Goal: Information Seeking & Learning: Learn about a topic

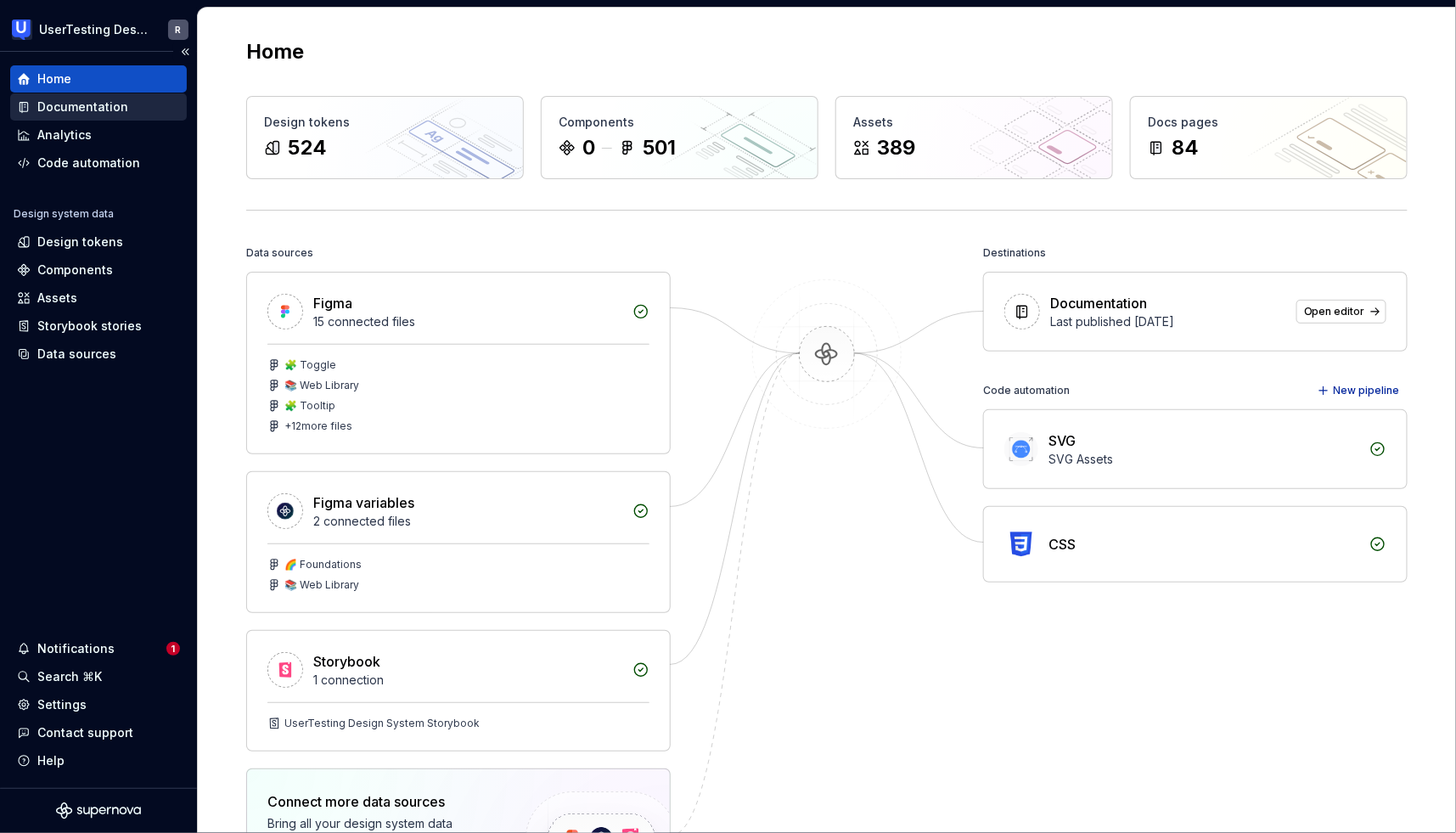
click at [21, 112] on icon at bounding box center [23, 107] width 14 height 14
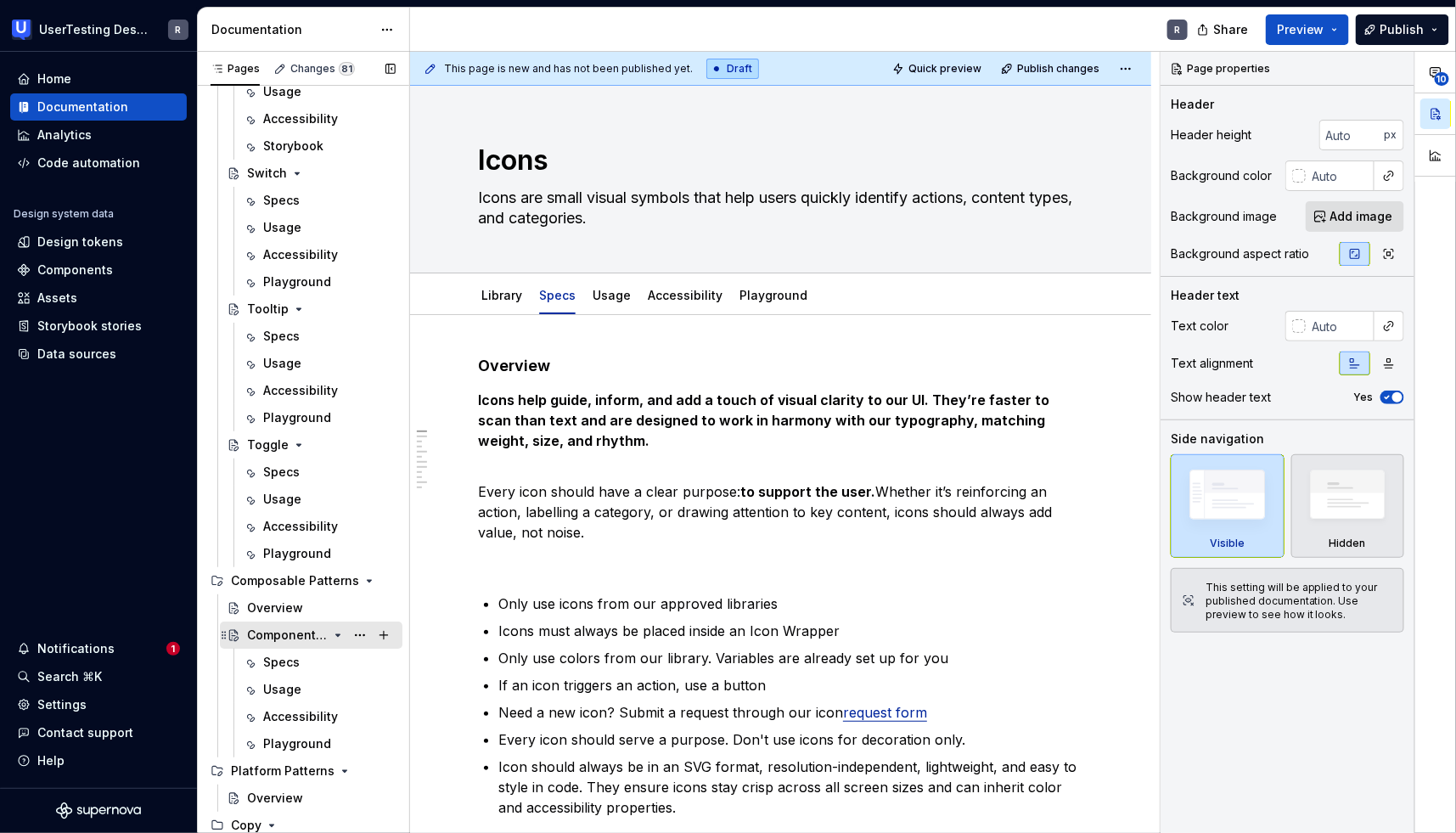
scroll to position [2298, 0]
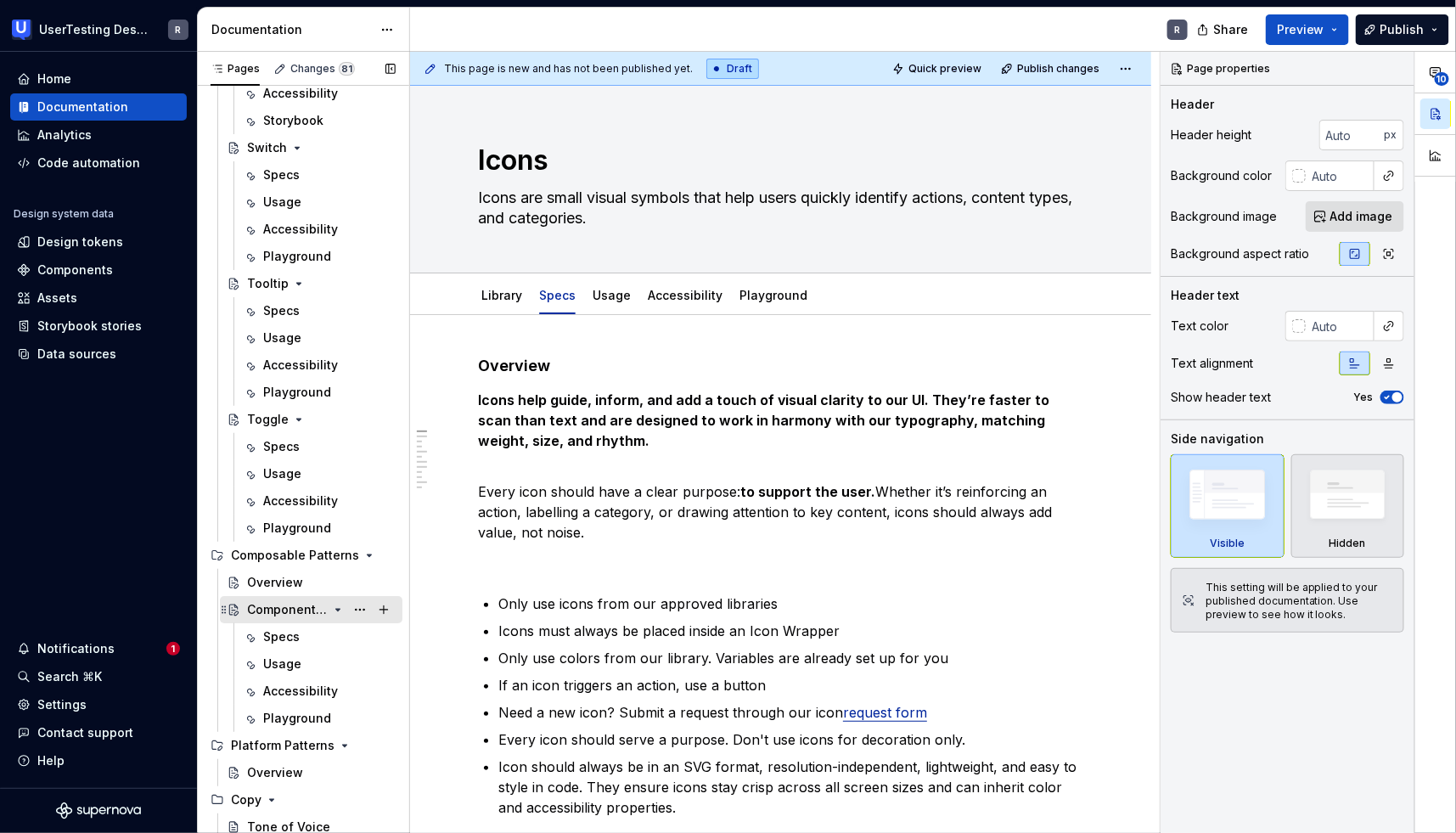
click at [272, 605] on div "Component Template" at bounding box center [287, 609] width 80 height 17
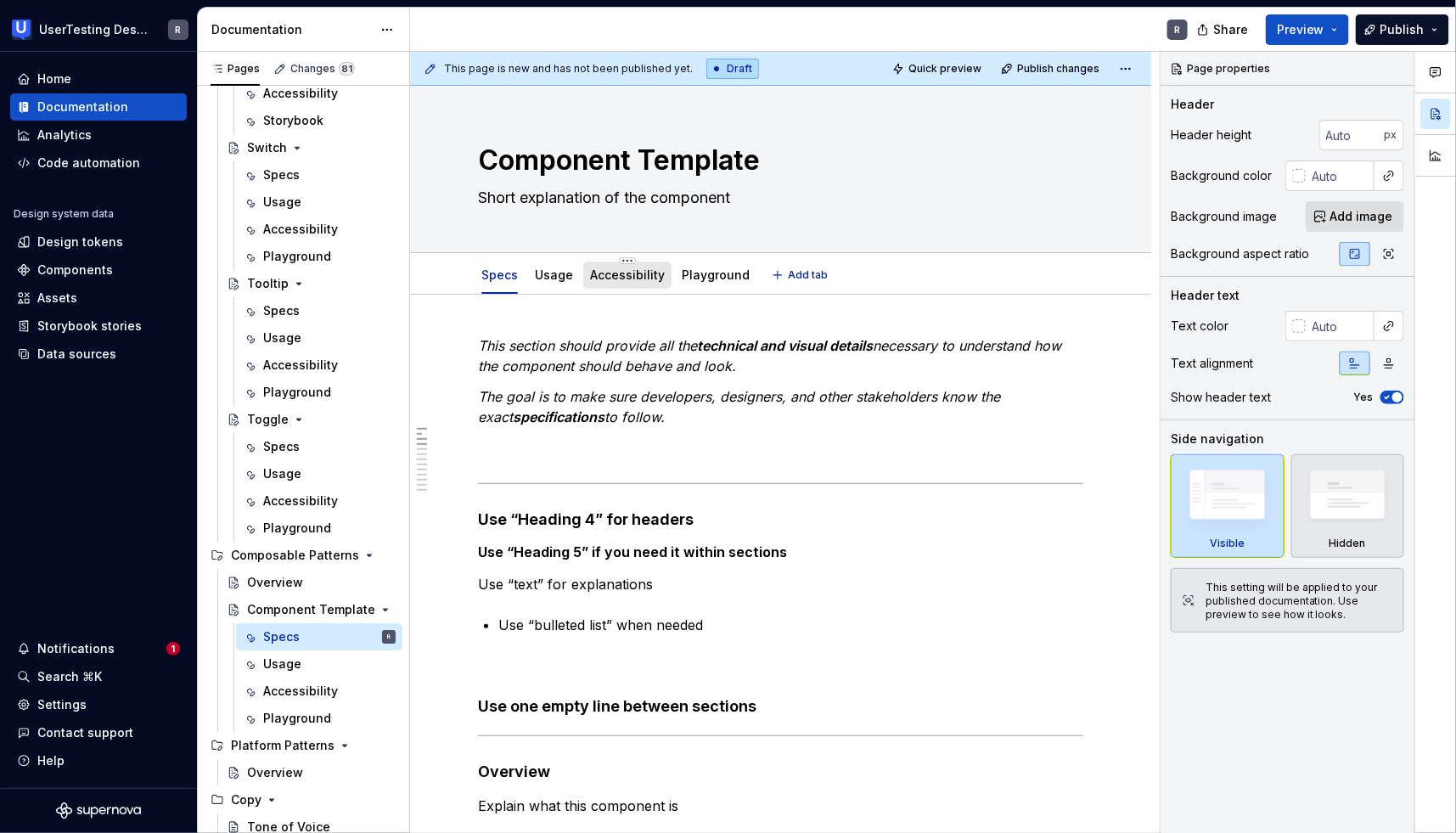
click at [615, 273] on link "Accessibility" at bounding box center [627, 275] width 74 height 15
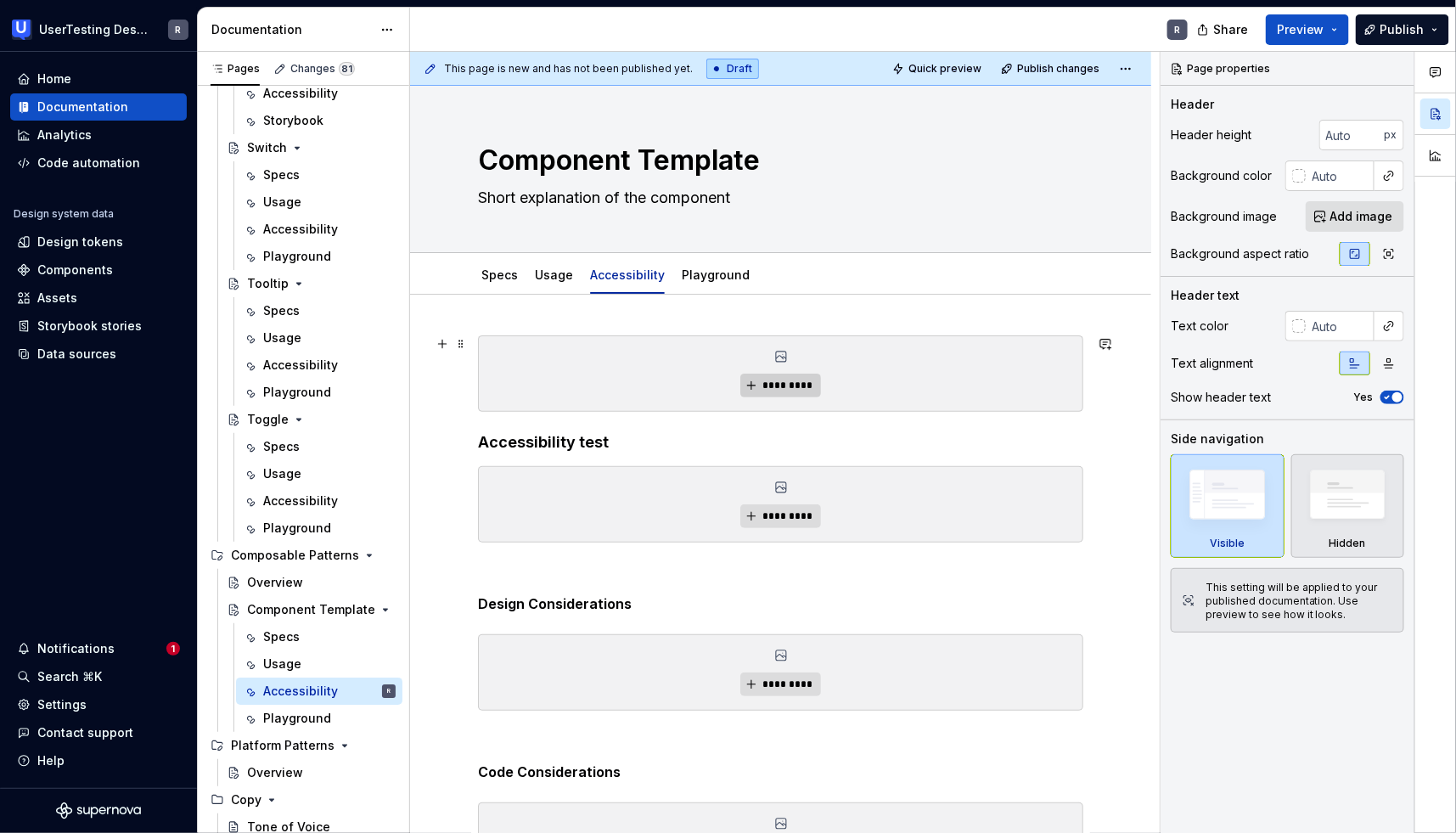
click at [789, 378] on span "*********" at bounding box center [787, 385] width 52 height 14
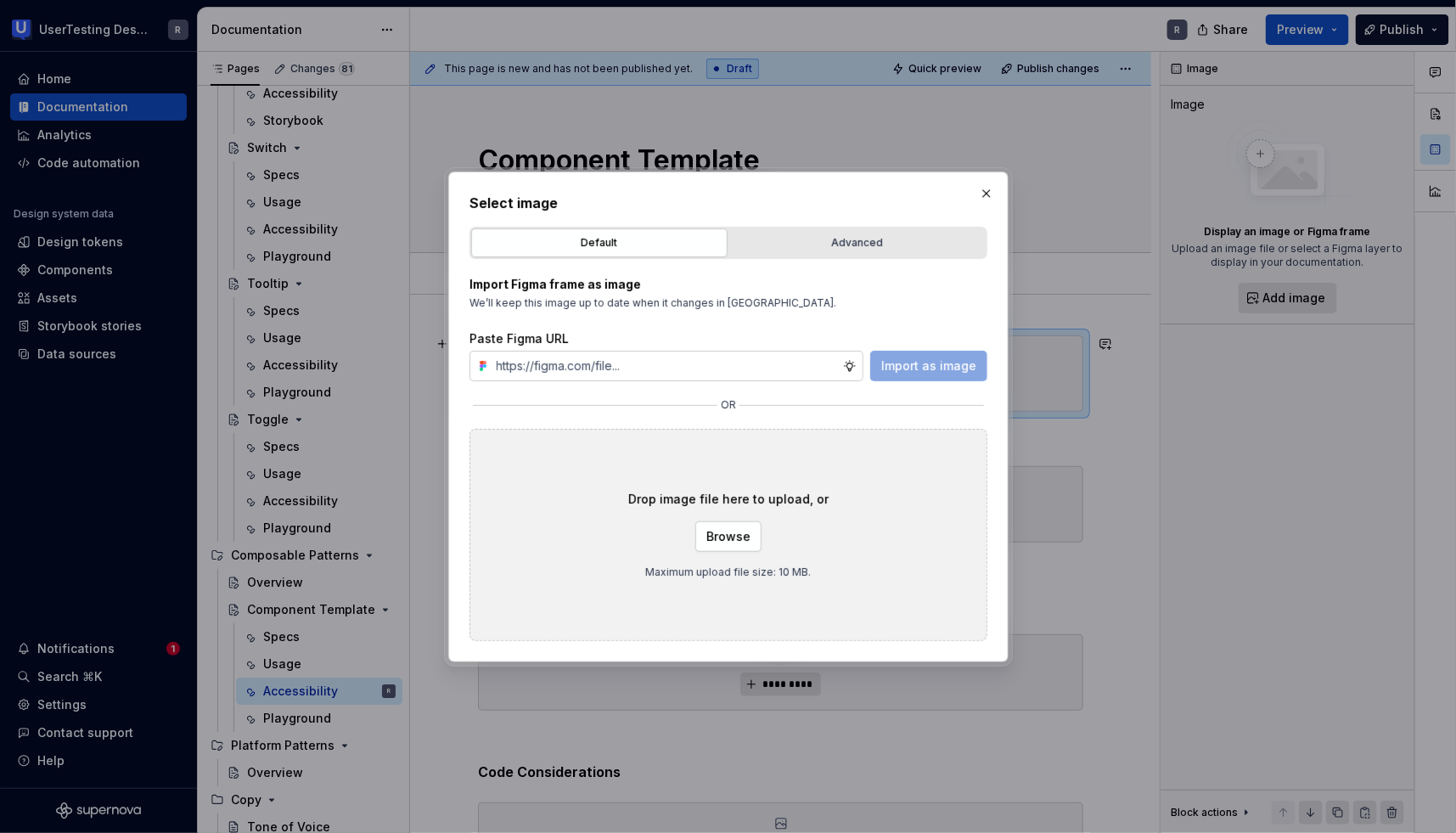
type textarea "*"
type input "[URL][DOMAIN_NAME]"
click at [902, 365] on span "Import as image" at bounding box center [928, 366] width 95 height 17
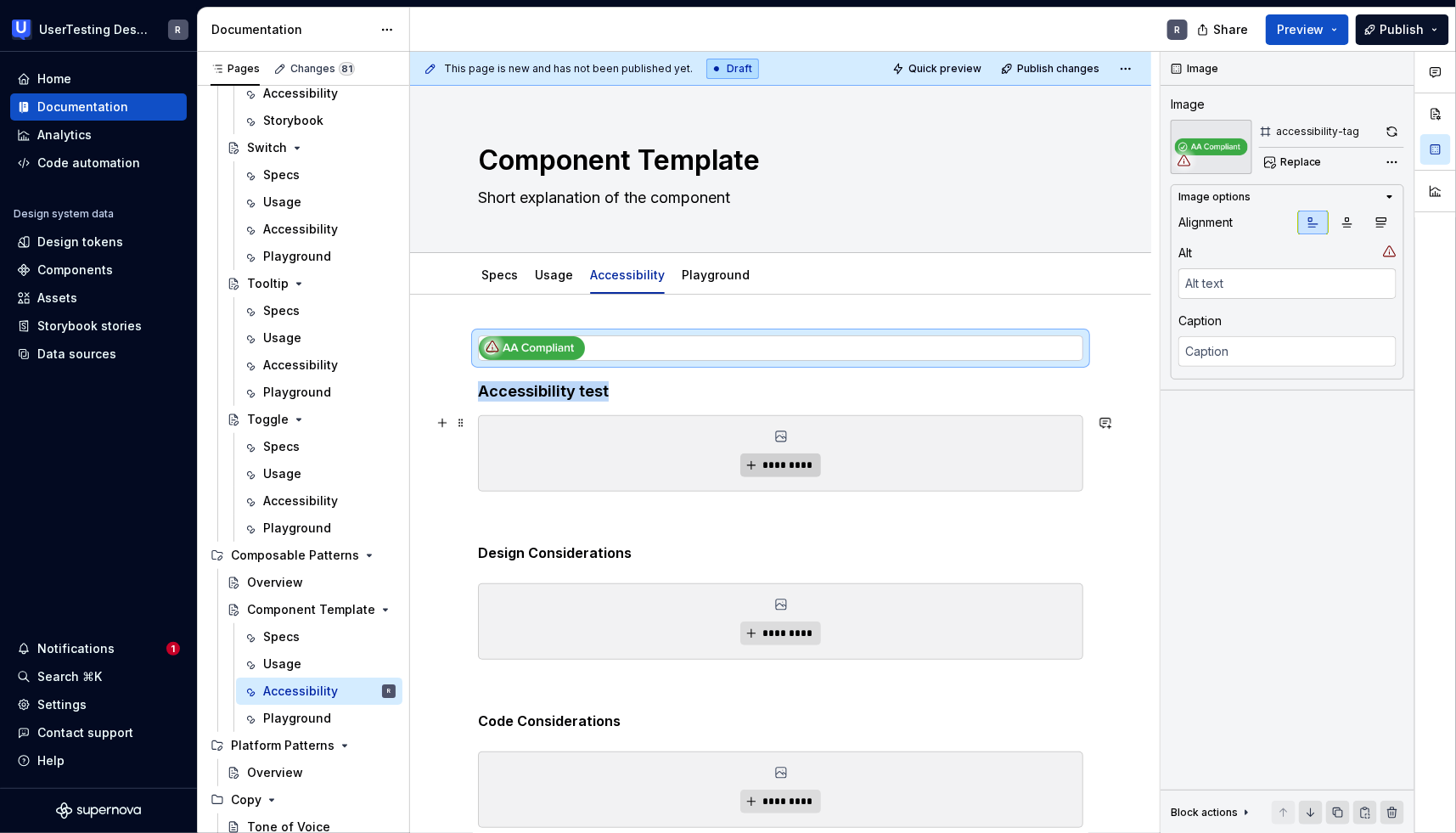
click at [765, 460] on span "*********" at bounding box center [787, 465] width 52 height 14
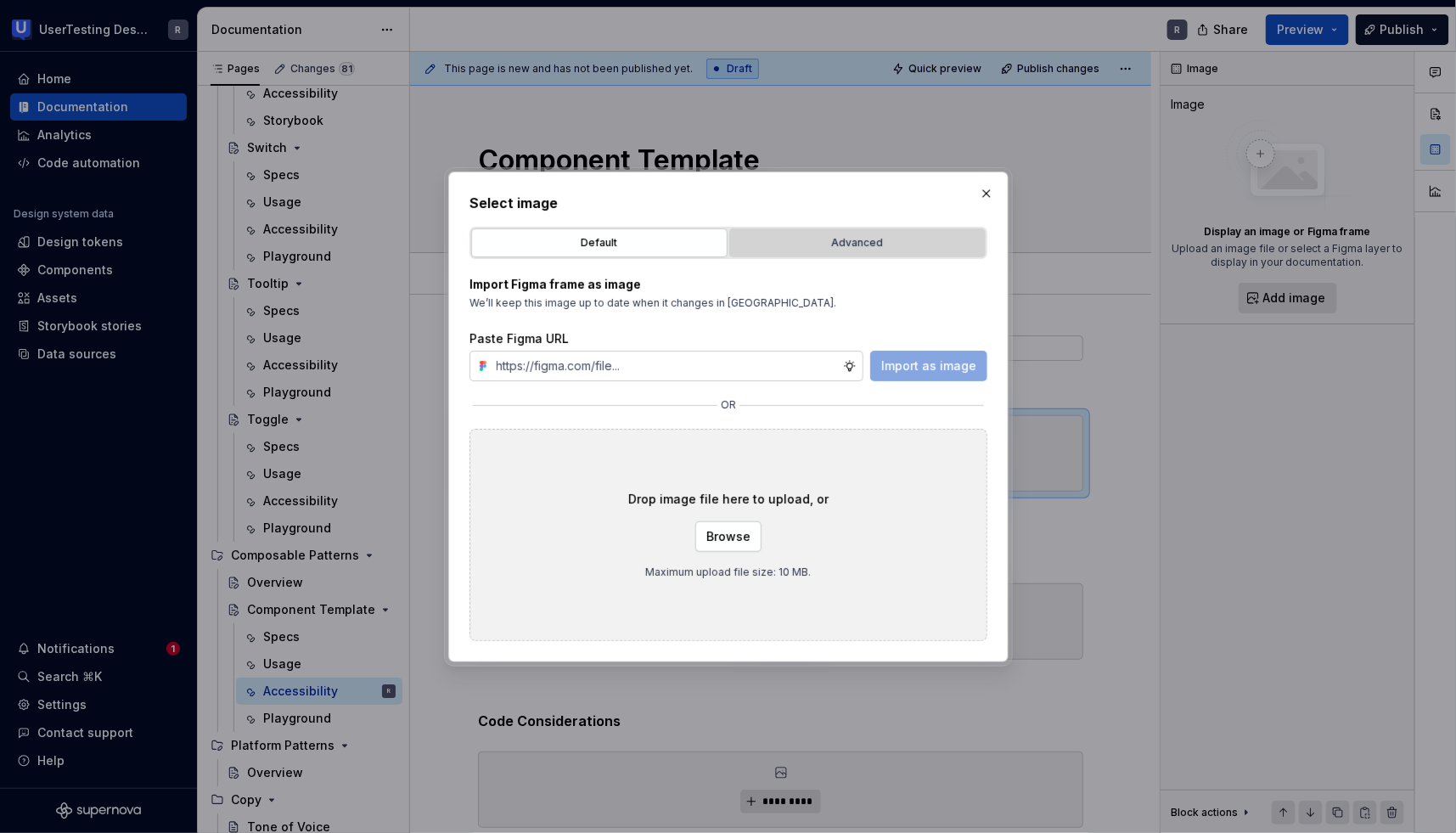
click at [832, 241] on div "Advanced" at bounding box center [858, 242] width 244 height 17
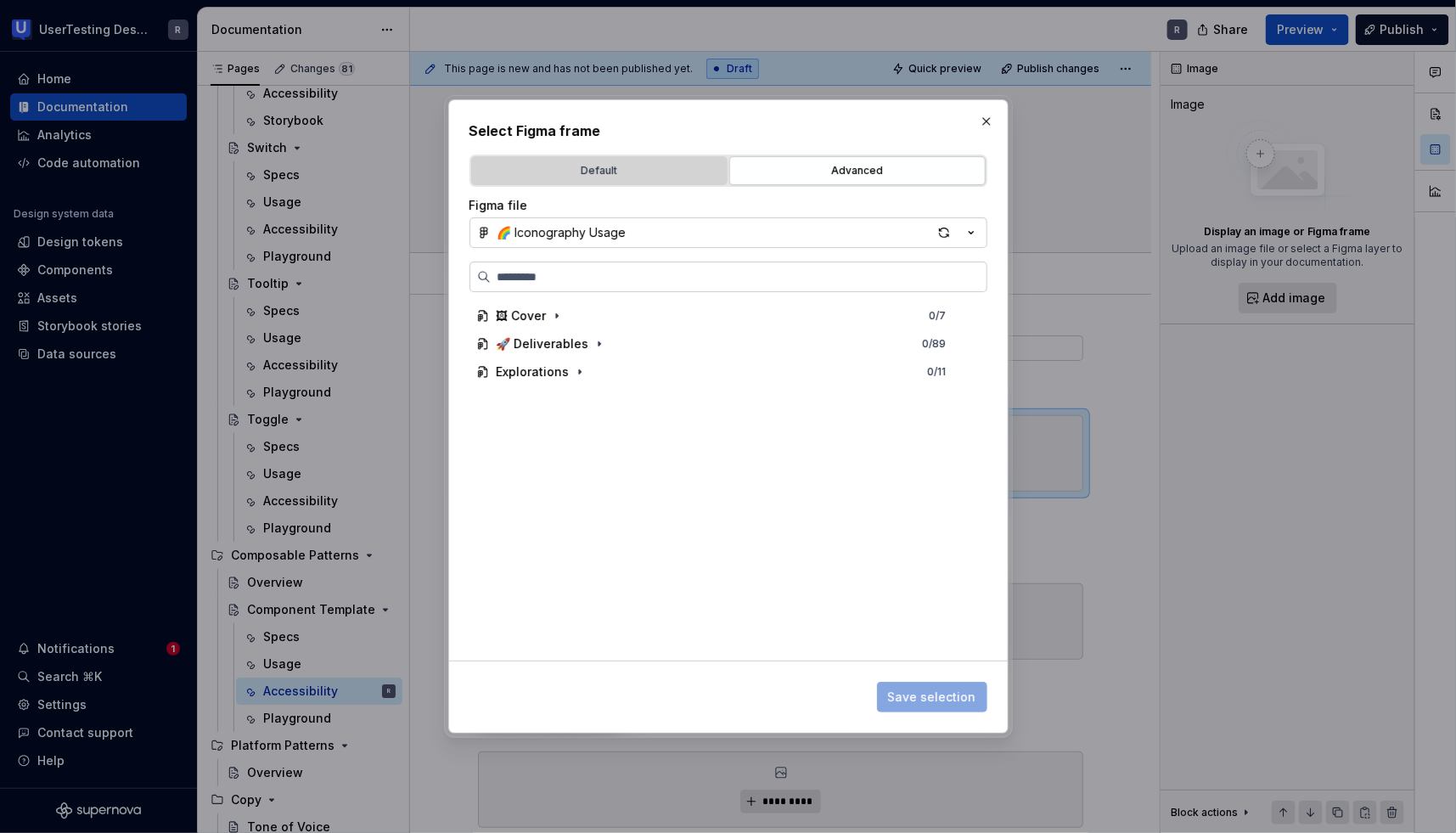
click at [589, 176] on div "Default" at bounding box center [599, 170] width 244 height 17
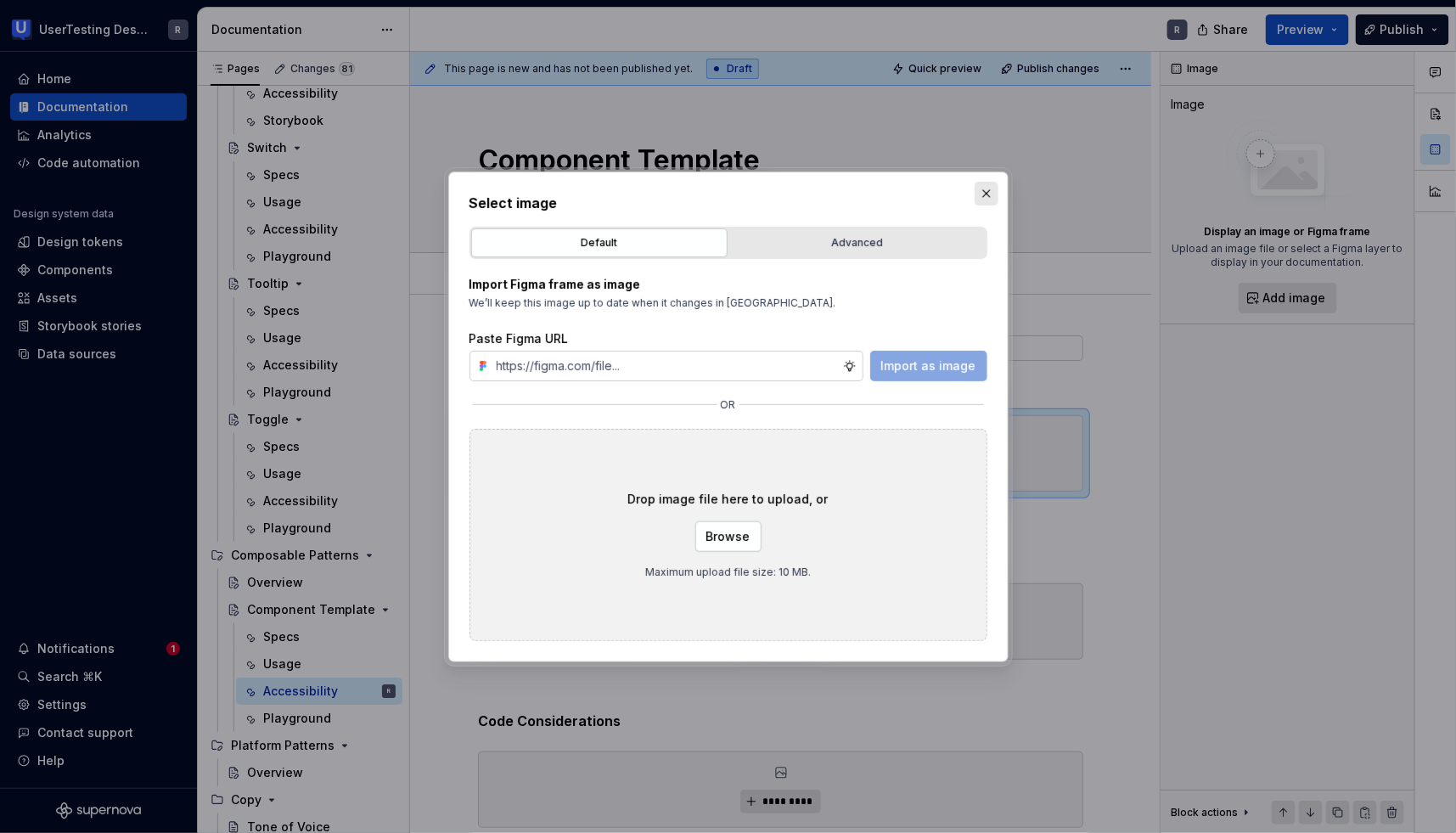
click at [978, 203] on button "button" at bounding box center [987, 194] width 23 height 23
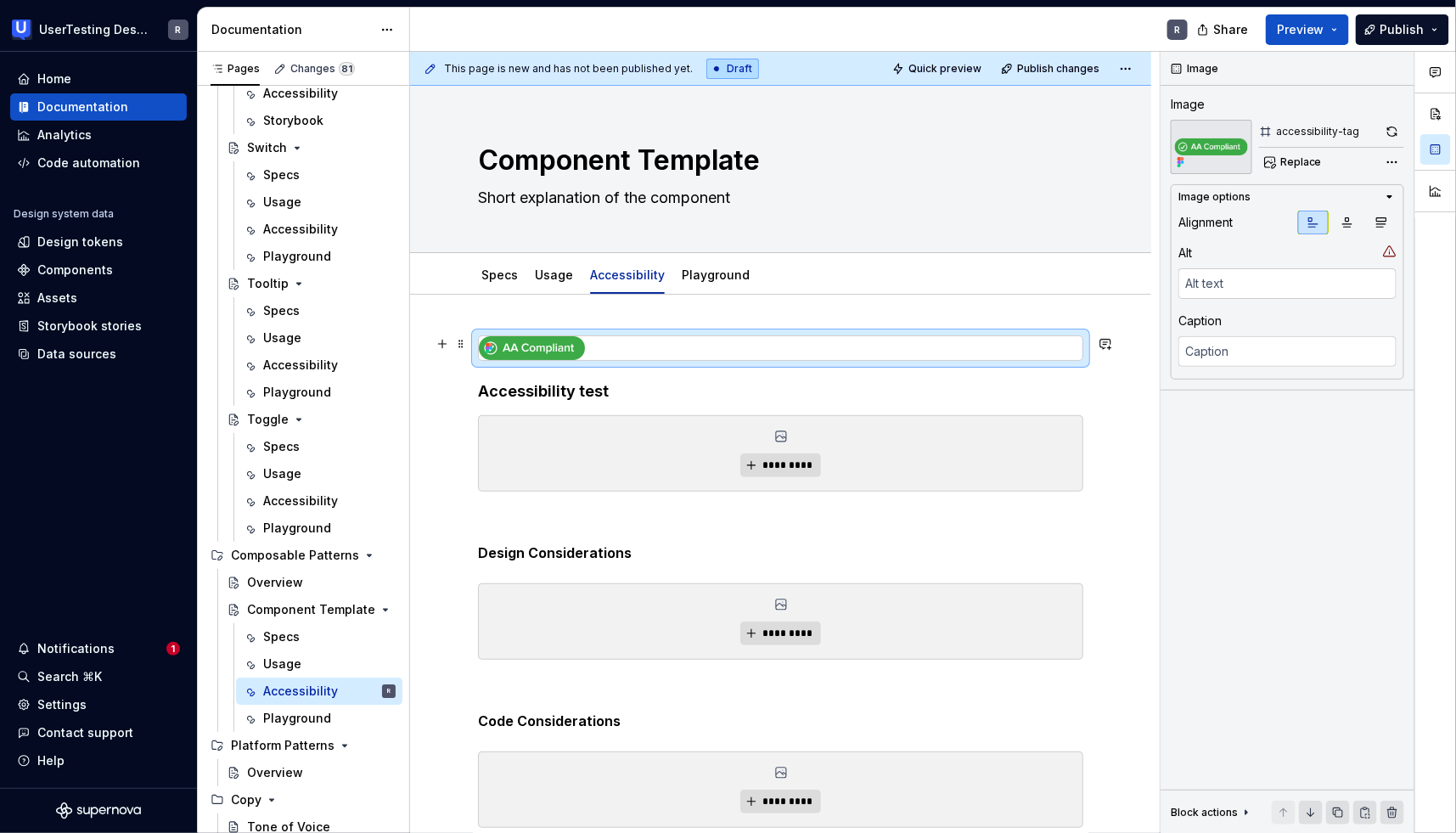
click at [546, 352] on img at bounding box center [532, 348] width 107 height 23
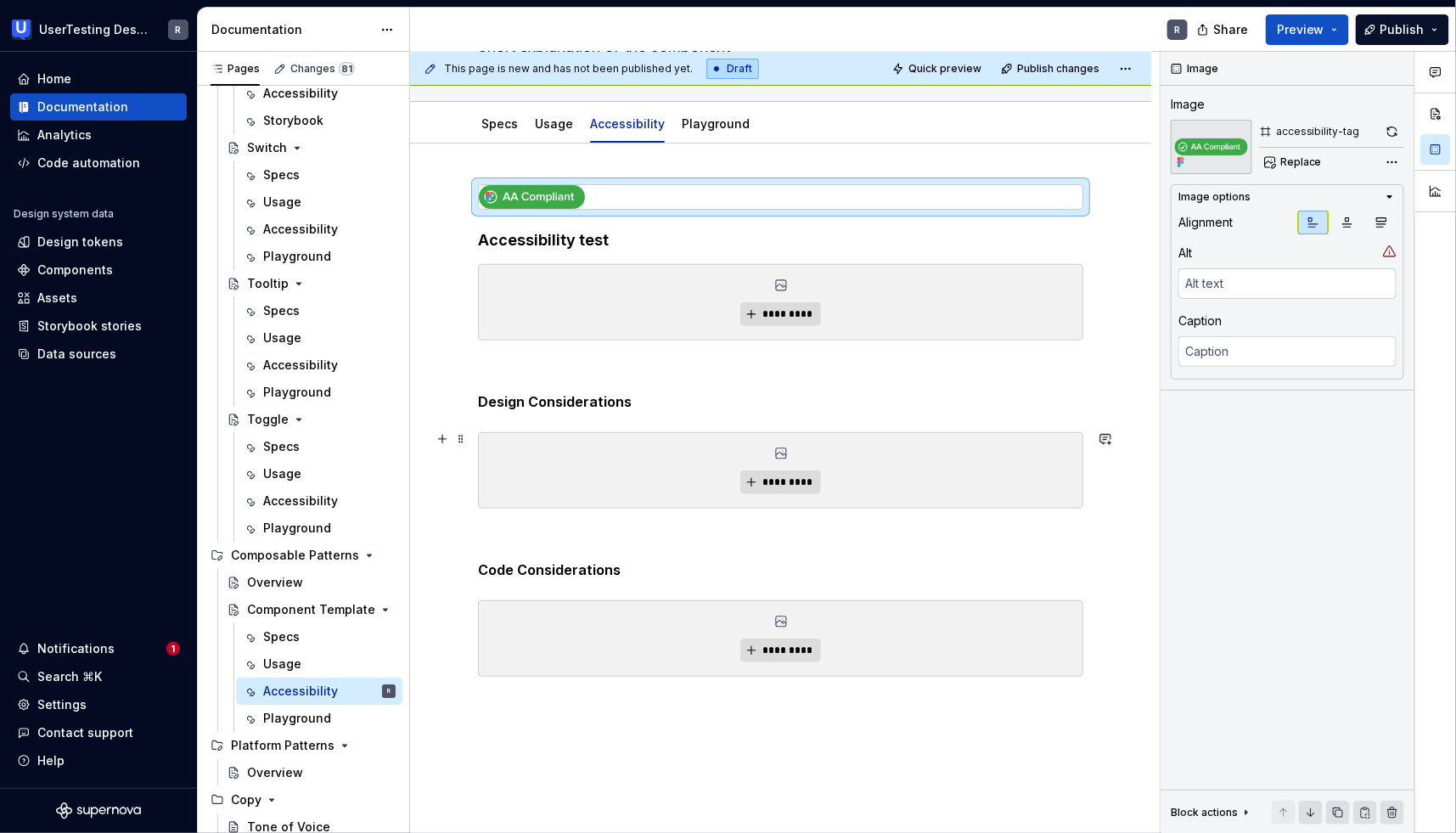
scroll to position [273, 0]
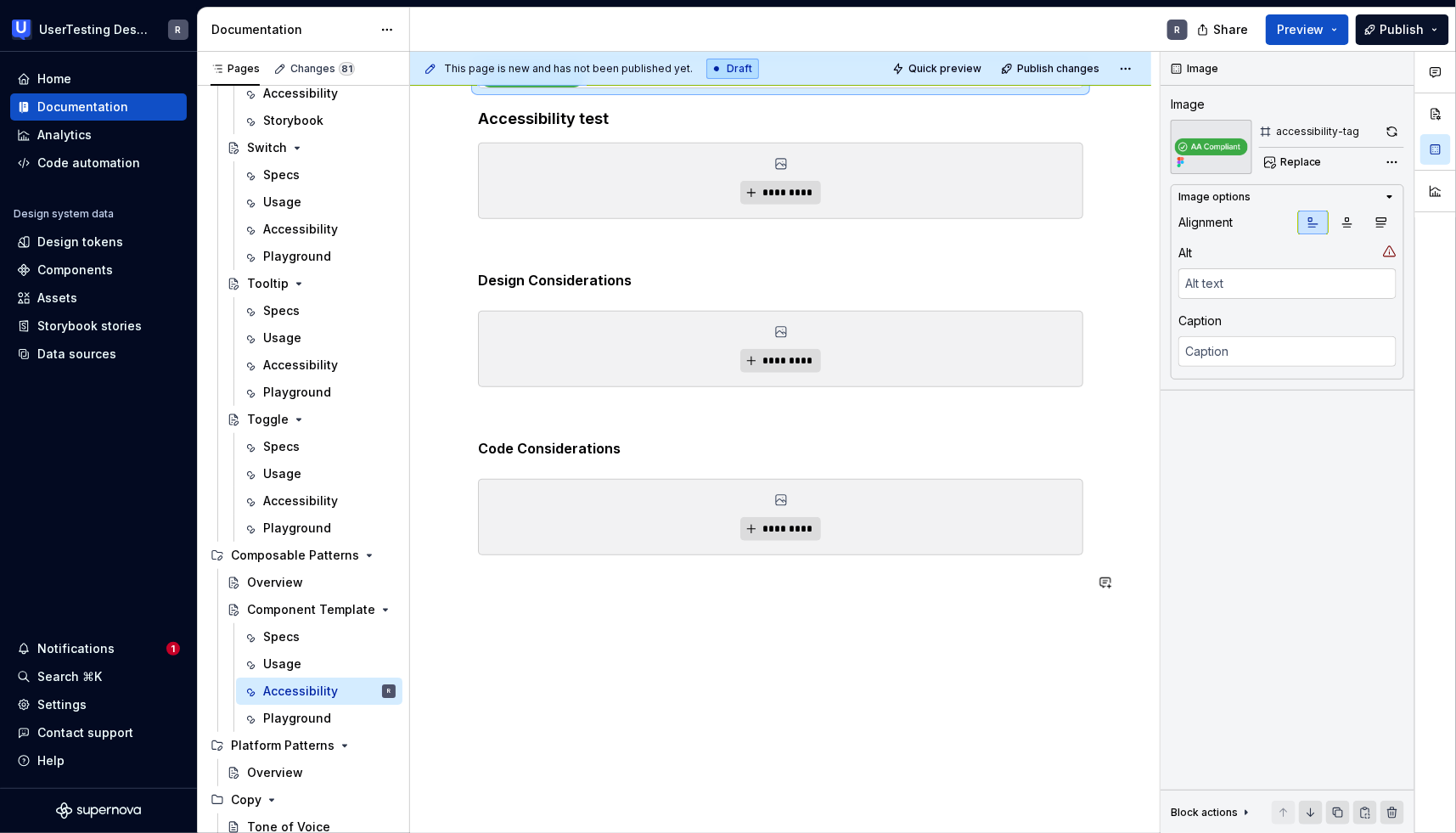
click at [592, 597] on div "Accessibility test ********* Design Considerations ********* Code Consideration…" at bounding box center [780, 344] width 605 height 564
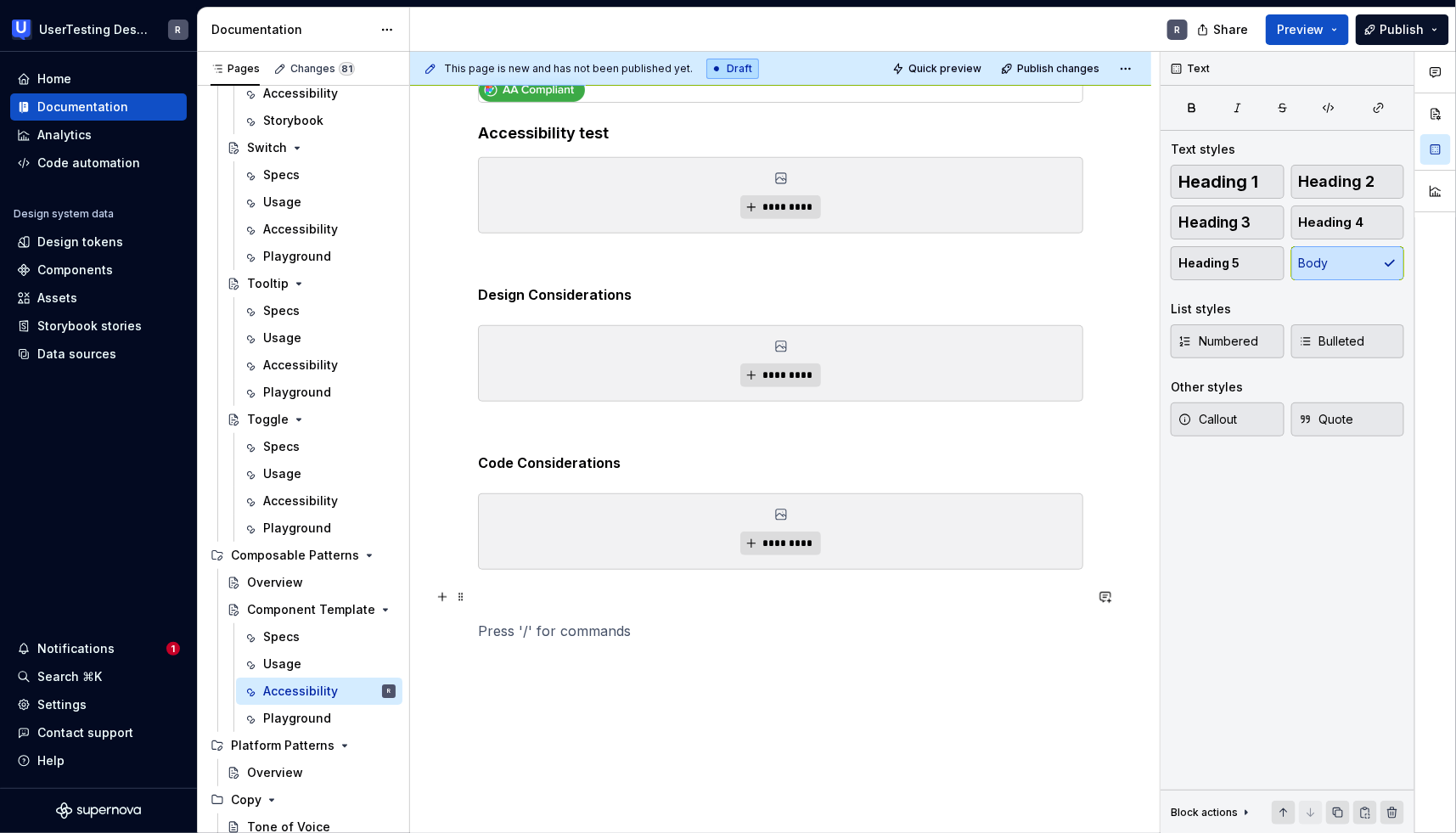
scroll to position [255, 0]
click at [348, 614] on button "Page tree" at bounding box center [360, 609] width 23 height 23
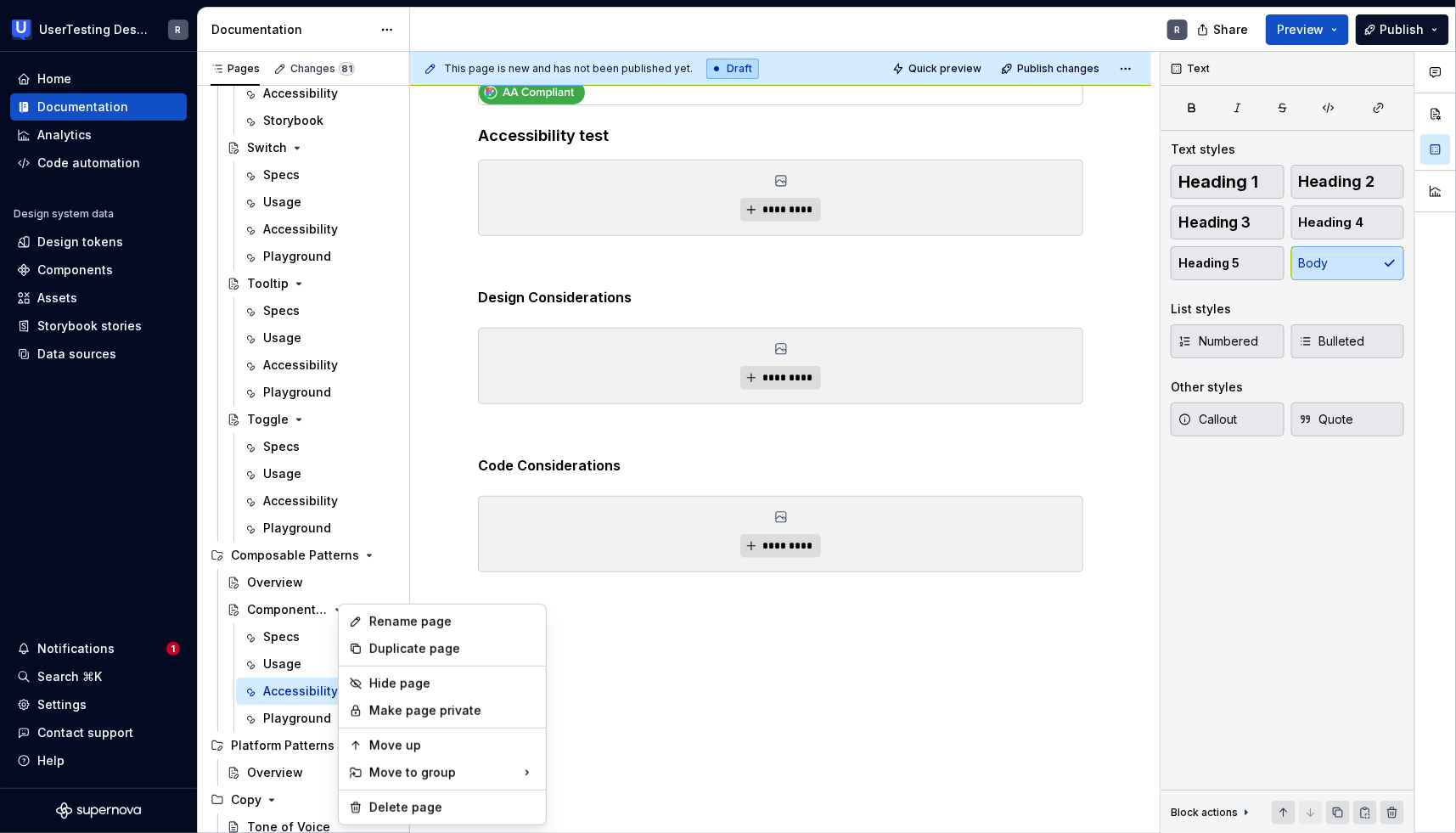
click at [644, 655] on html "UserTesting Design System R Home Documentation Analytics Code automation Design…" at bounding box center [728, 416] width 1456 height 833
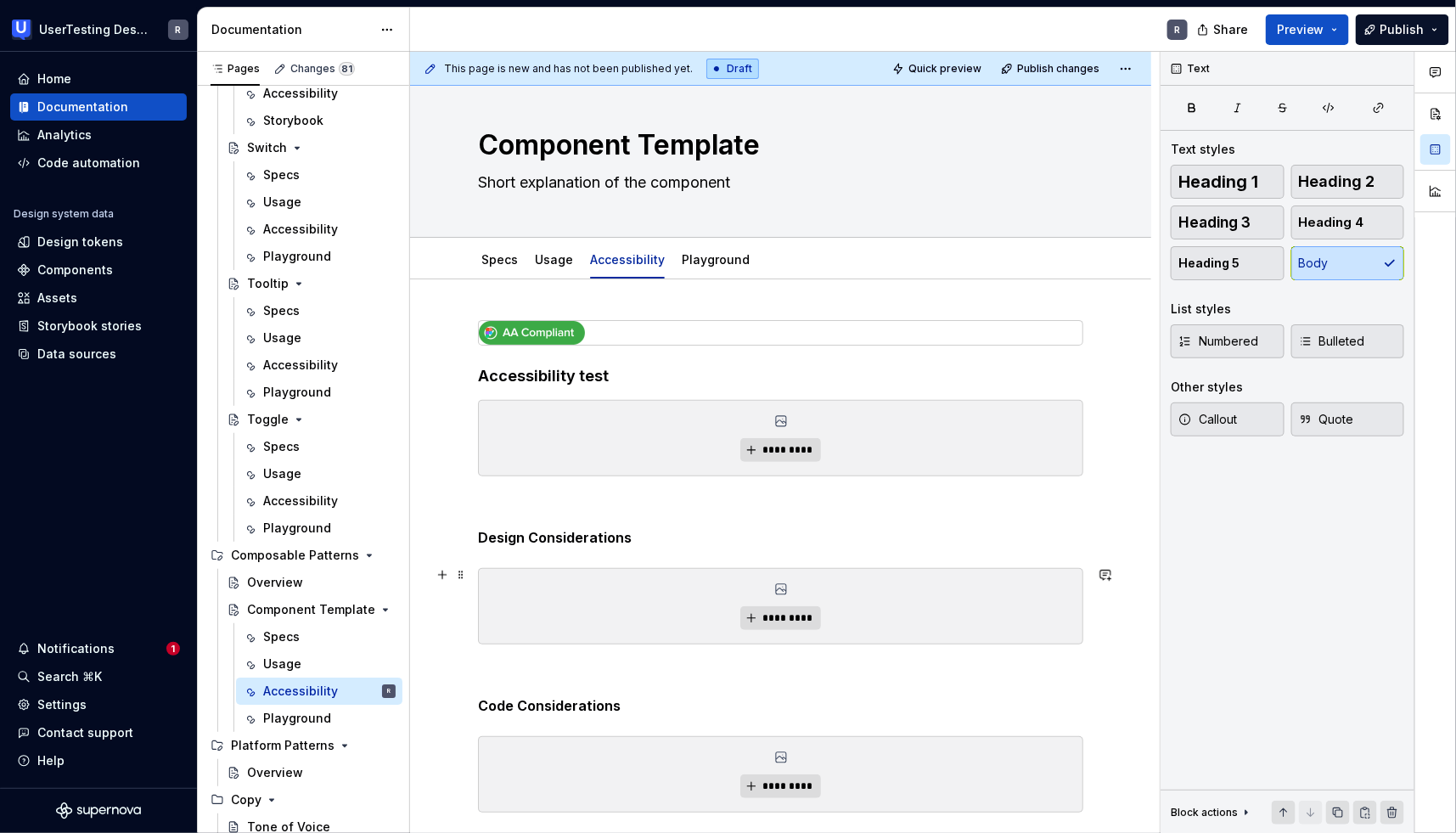
scroll to position [0, 0]
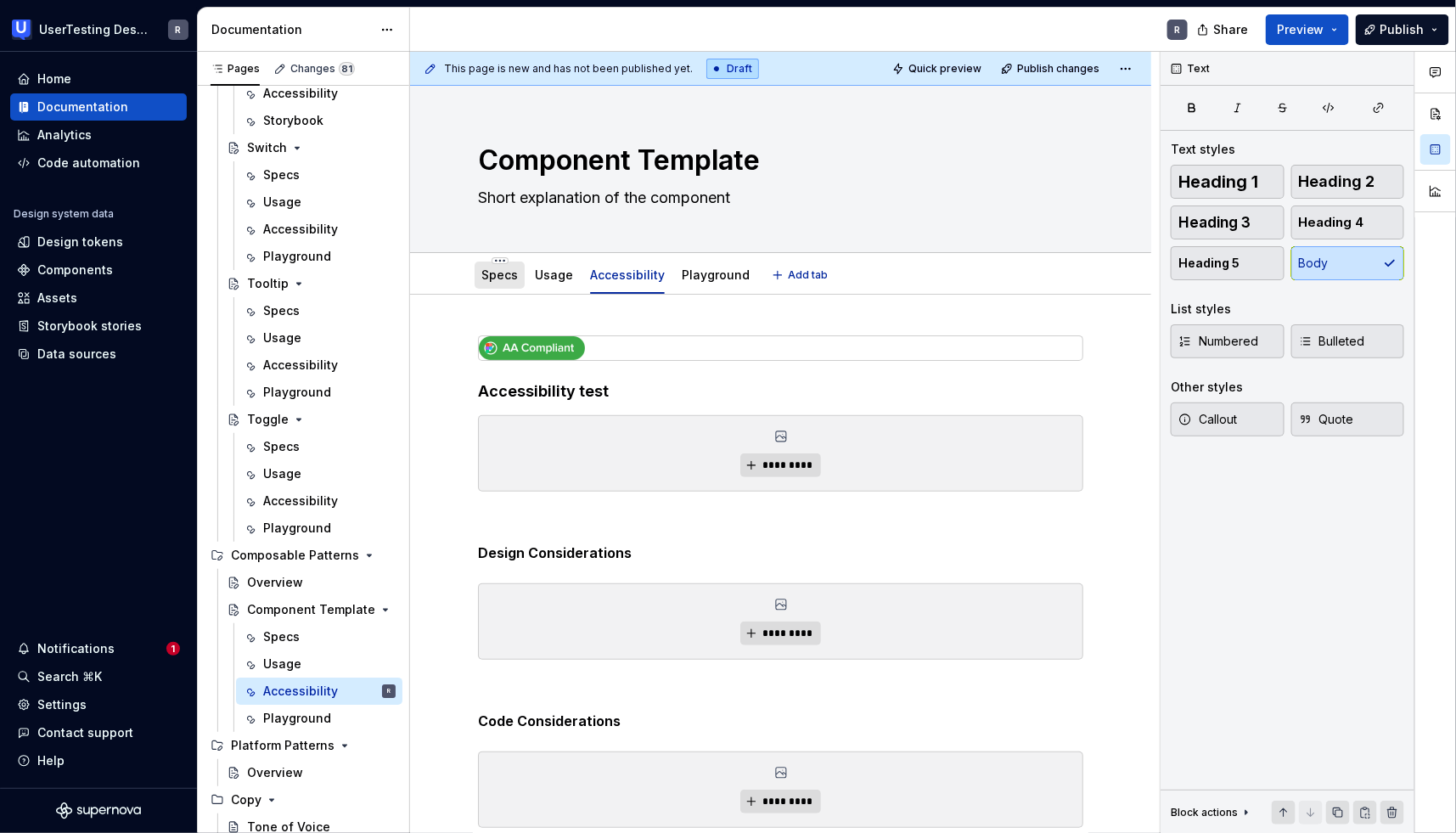
click at [504, 268] on link "Specs" at bounding box center [499, 275] width 36 height 15
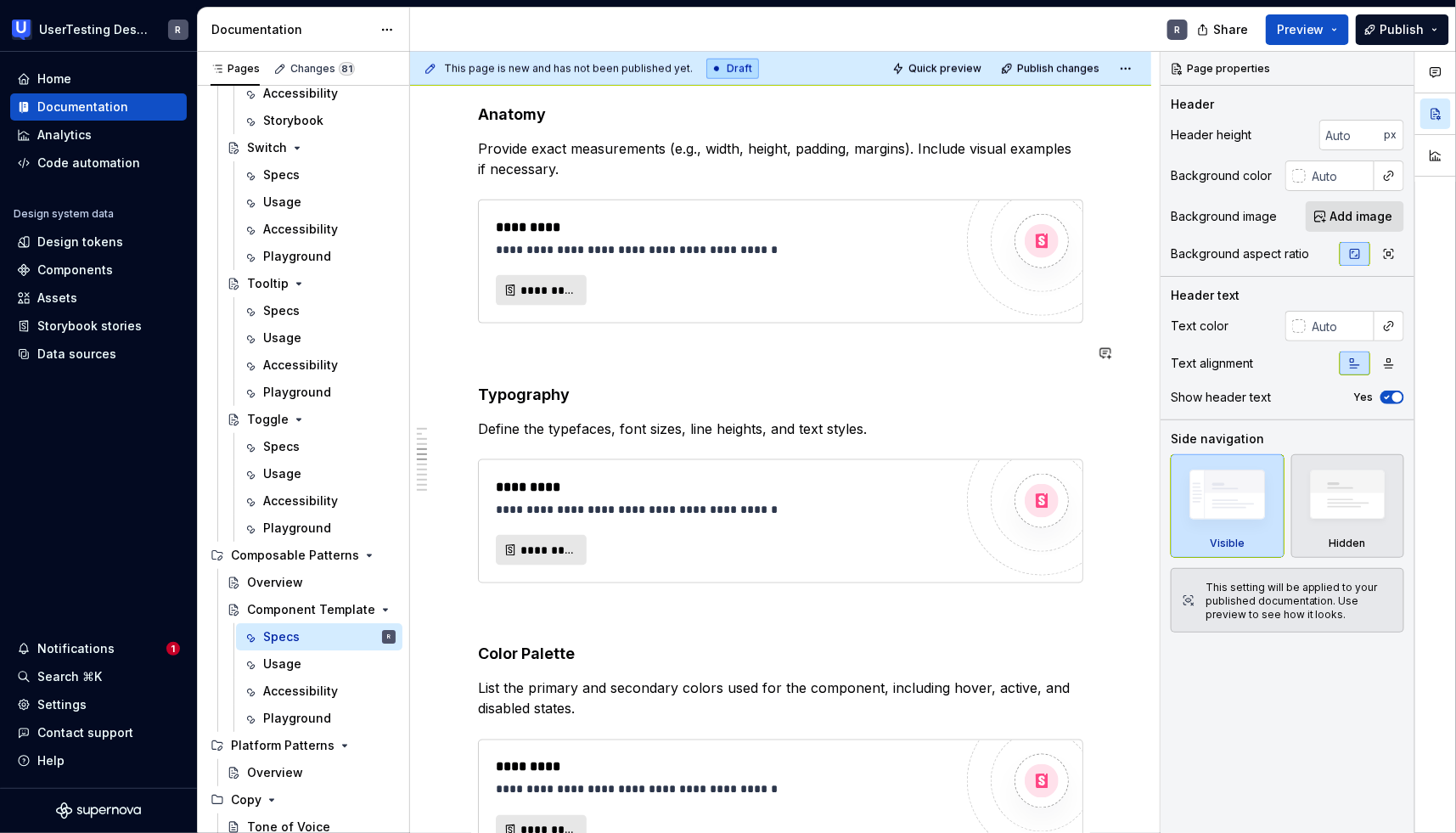
scroll to position [820, 0]
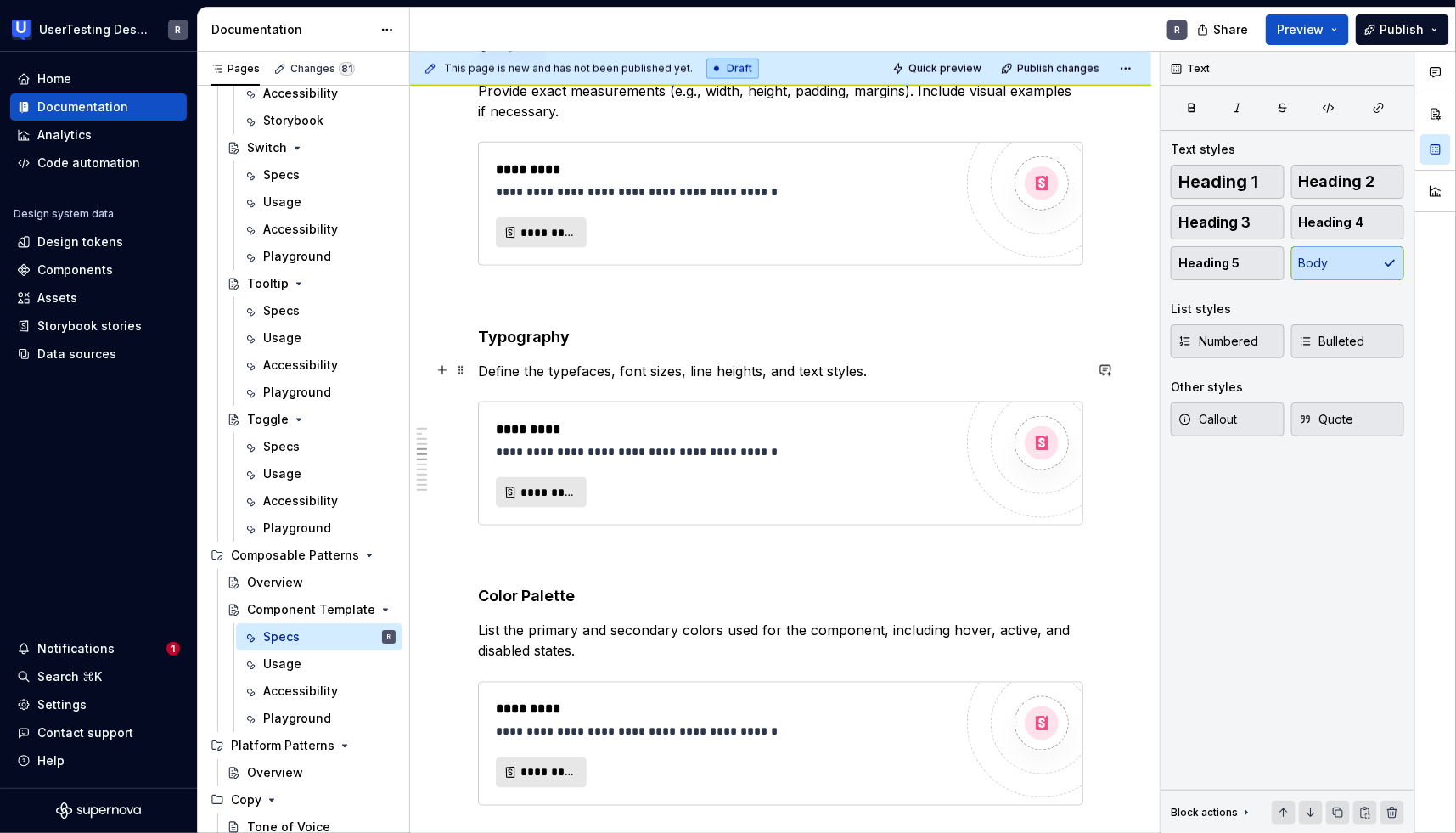
click at [645, 364] on p "Define the typefaces, font sizes, line heights, and text styles." at bounding box center [780, 371] width 605 height 21
click at [627, 364] on p "Define the typefaces, font sizes, line heights, and text styles." at bounding box center [780, 371] width 605 height 21
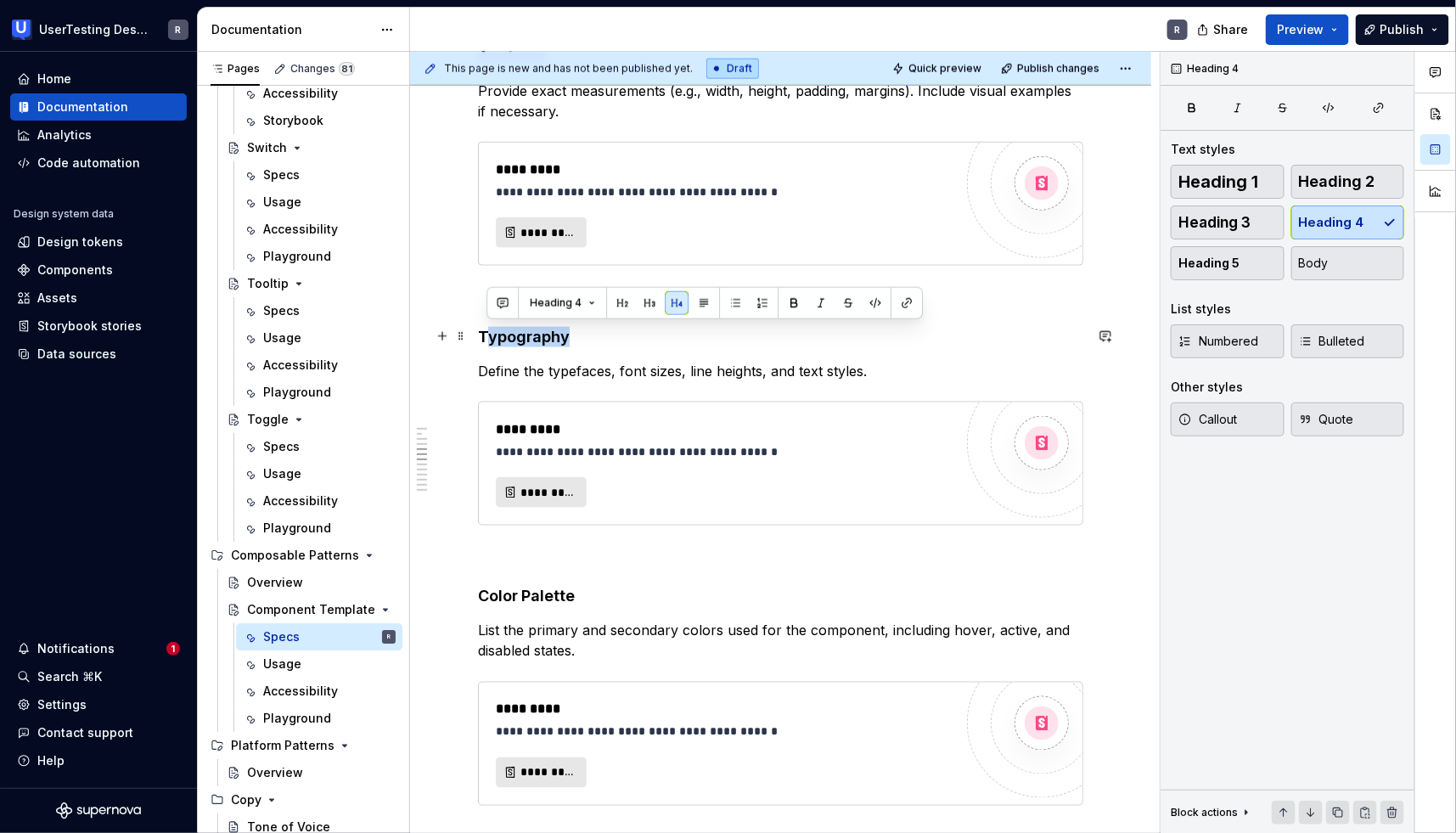
click at [632, 340] on h4 "Typography" at bounding box center [780, 336] width 605 height 21
click at [650, 365] on p "Define the typefaces, font sizes, line heights, and text styles." at bounding box center [780, 371] width 605 height 21
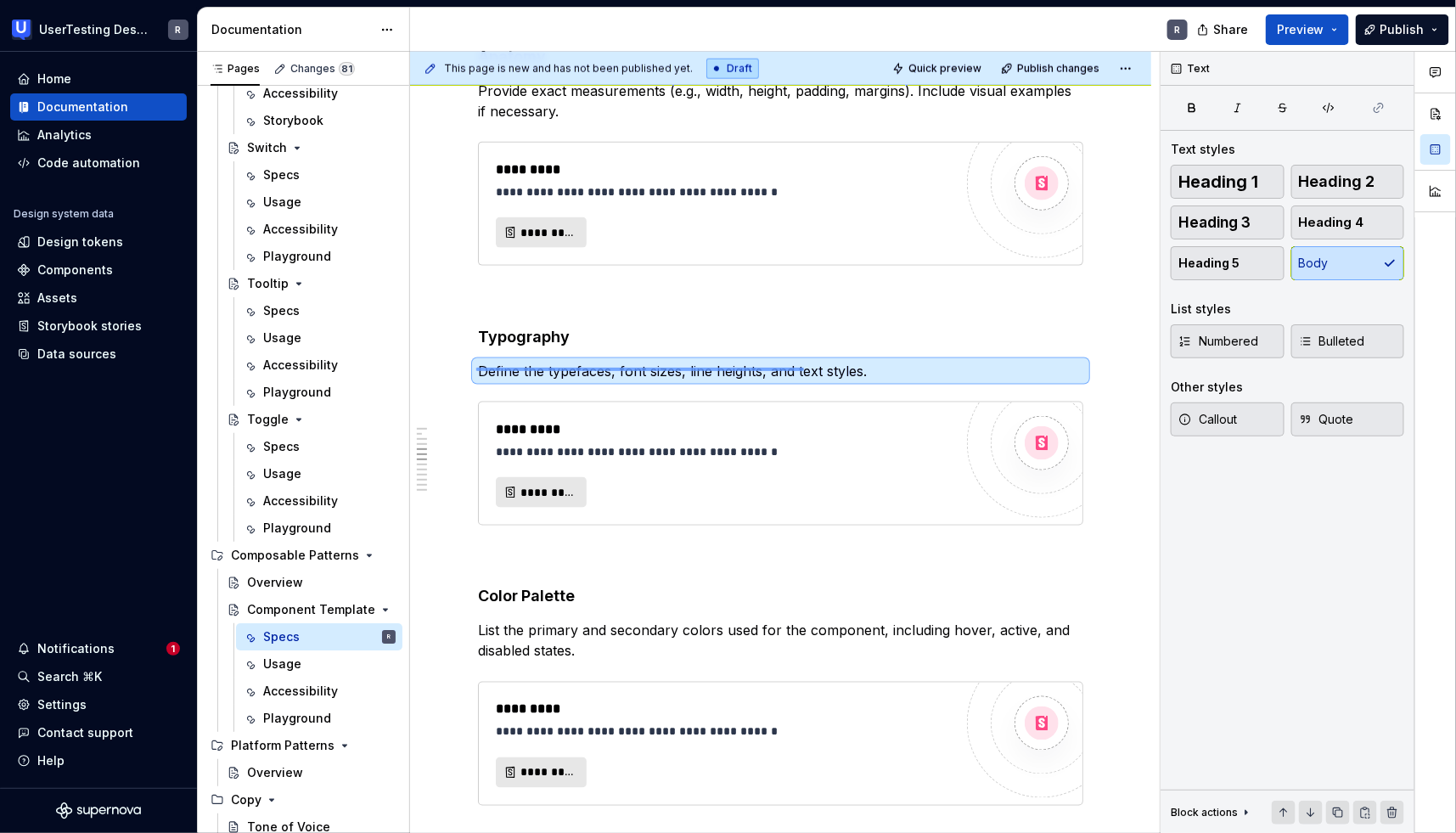
drag, startPoint x: 476, startPoint y: 368, endPoint x: 804, endPoint y: 371, distance: 328.0
click at [804, 371] on div "This page is new and has not been published yet. Draft Quick preview Publish ch…" at bounding box center [784, 443] width 750 height 782
click at [827, 369] on p "Define the typefaces, font sizes, line heights, and text styles." at bounding box center [780, 371] width 605 height 21
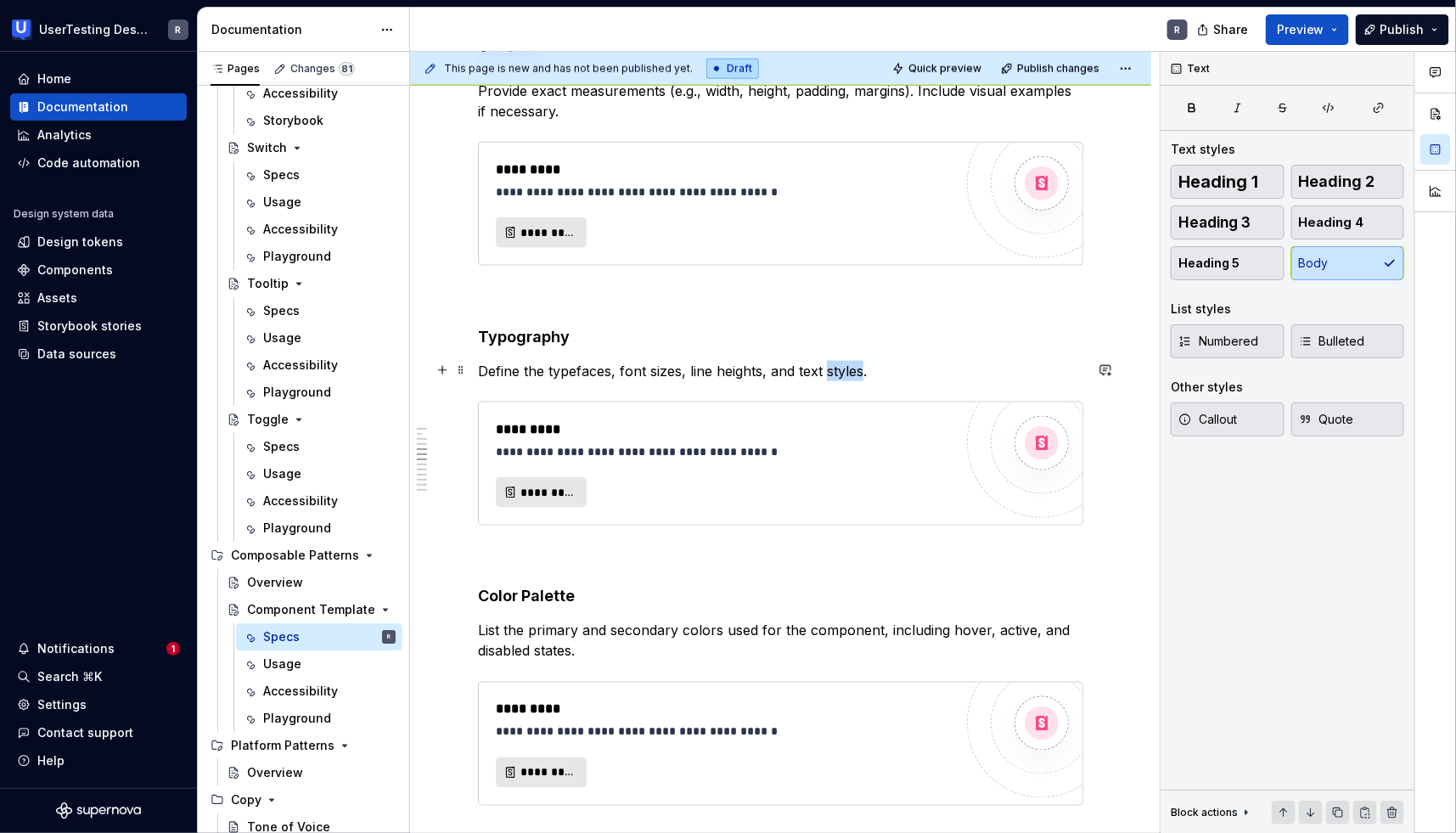
click at [827, 369] on p "Define the typefaces, font sizes, line heights, and text styles." at bounding box center [780, 371] width 605 height 21
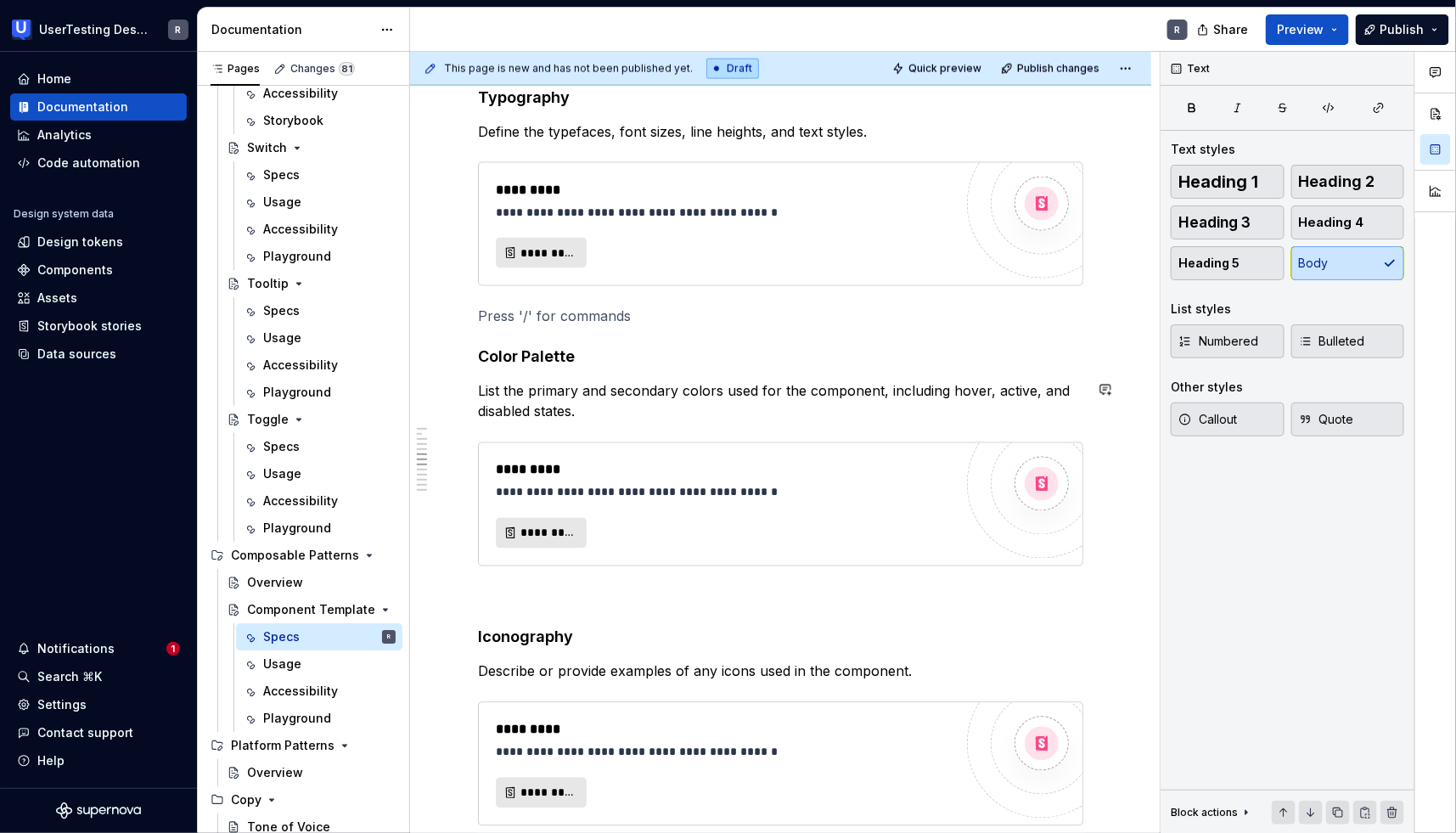
scroll to position [1060, 0]
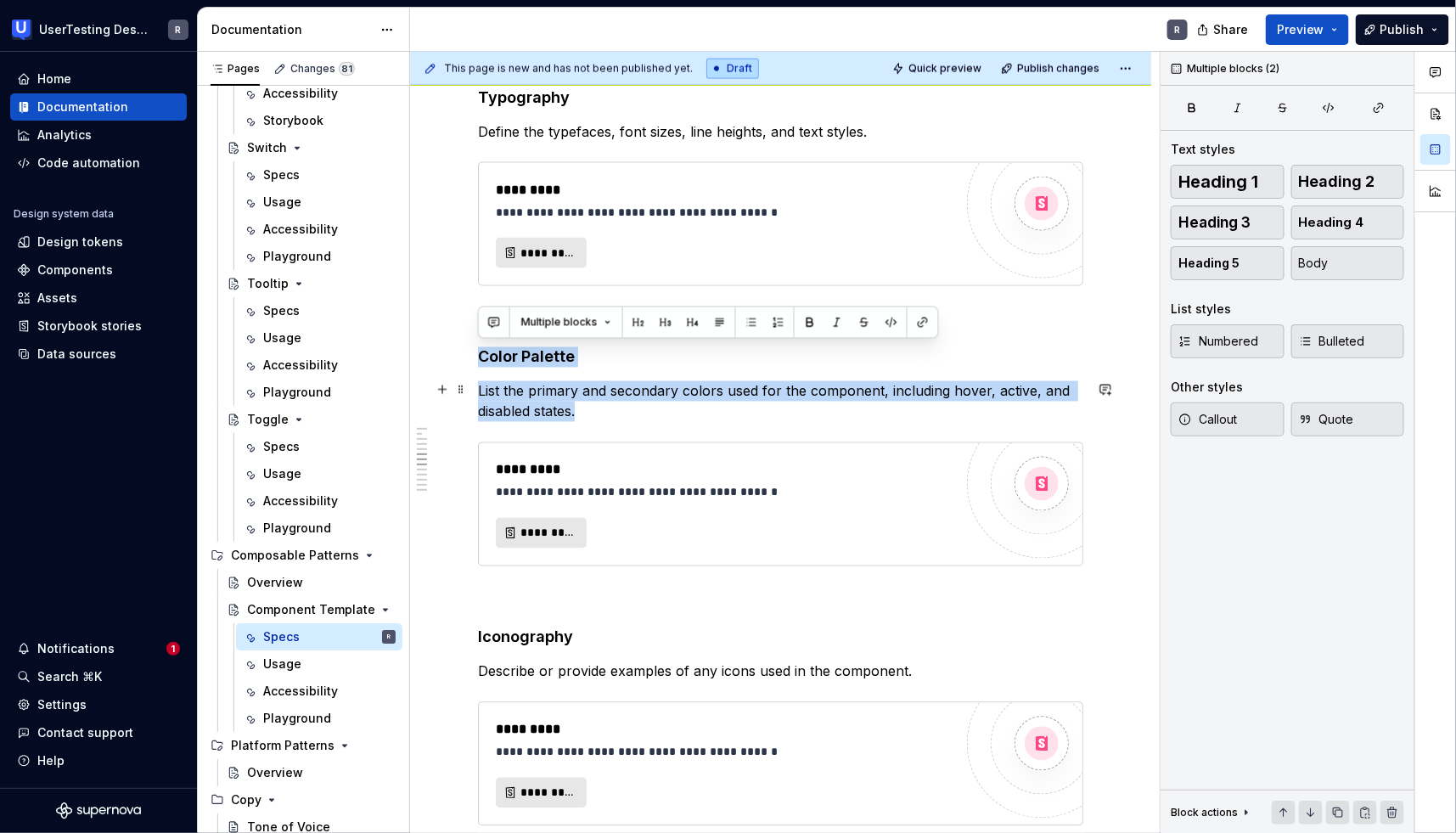
drag, startPoint x: 477, startPoint y: 352, endPoint x: 619, endPoint y: 401, distance: 150.2
click at [619, 401] on div "**********" at bounding box center [780, 725] width 605 height 2900
click at [585, 410] on p "List the primary and secondary colors used for the component, including hover, …" at bounding box center [780, 402] width 605 height 41
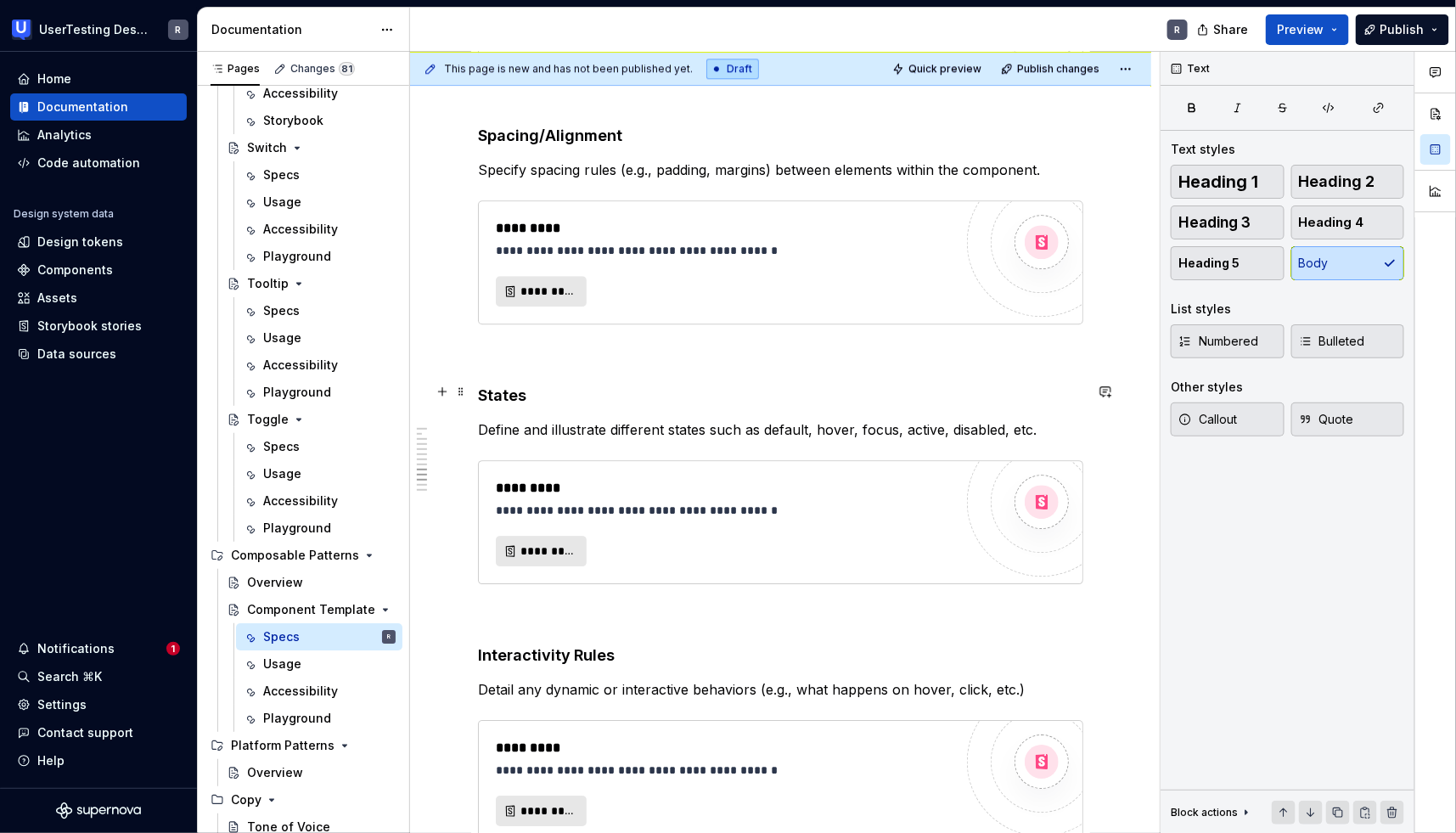
scroll to position [1798, 0]
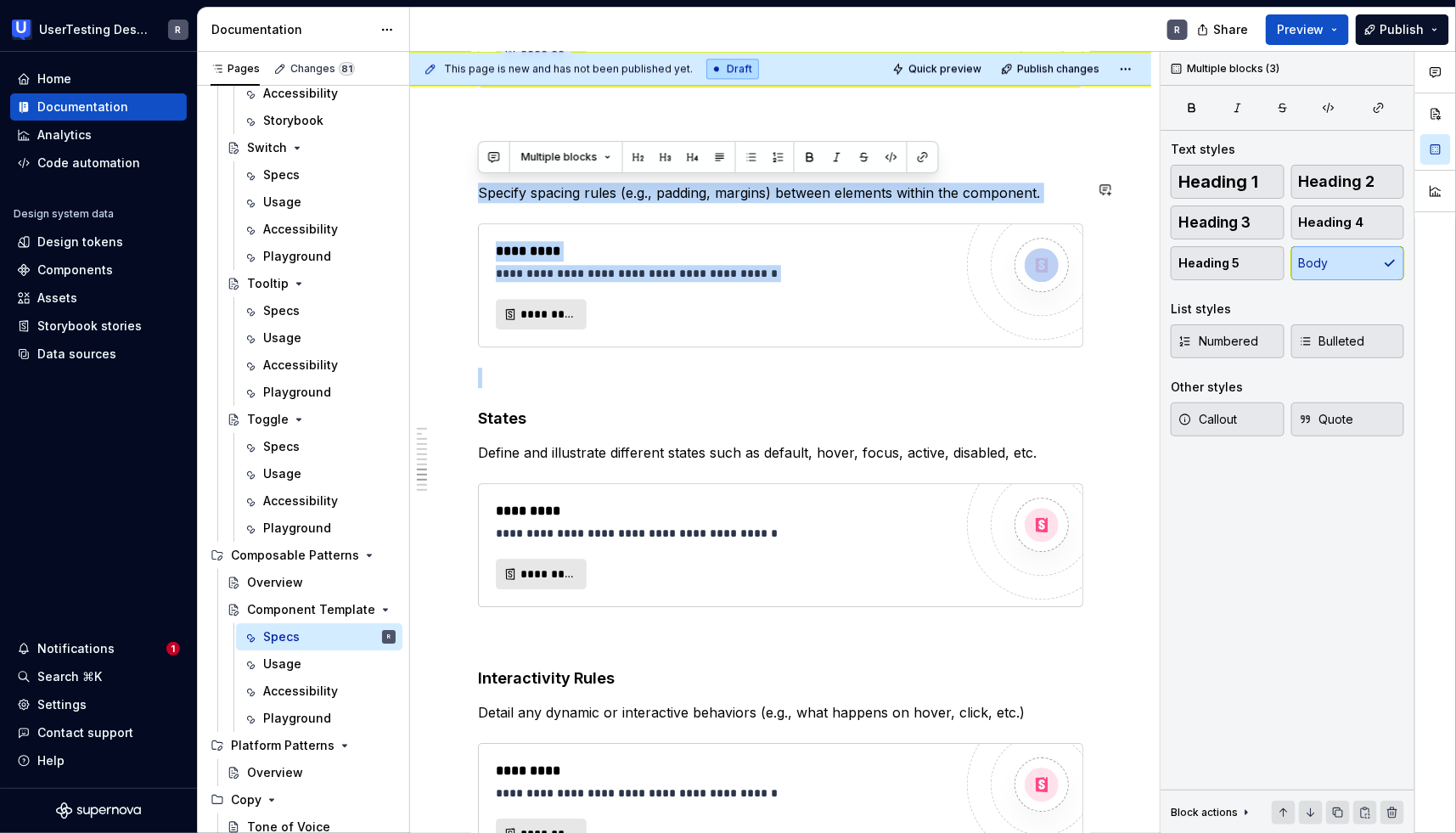
drag, startPoint x: 480, startPoint y: 190, endPoint x: 803, endPoint y: 203, distance: 323.3
click at [821, 195] on p "Specify spacing rules (e.g., padding, margins) between elements within the comp…" at bounding box center [780, 193] width 605 height 21
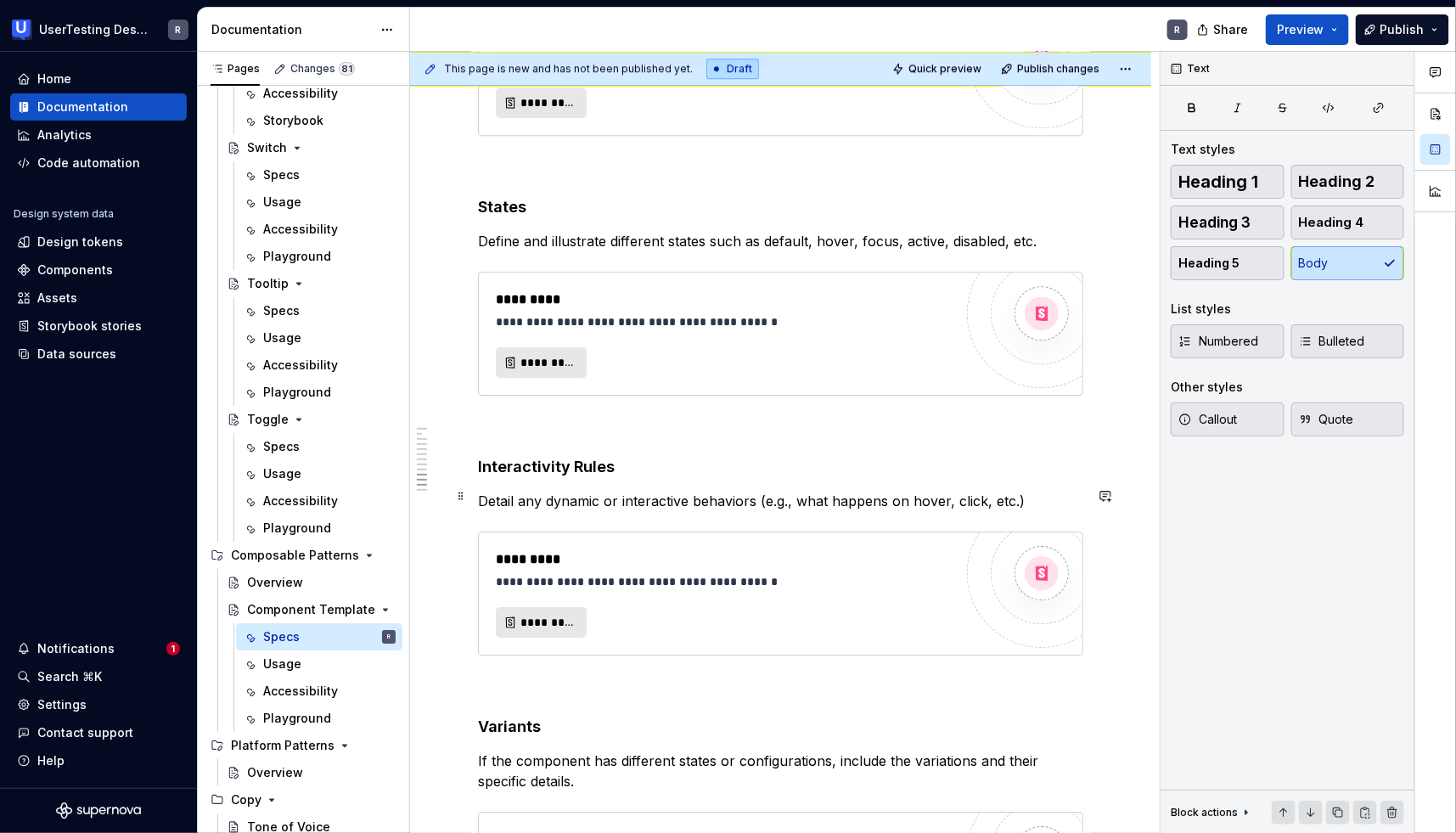
scroll to position [1638, 0]
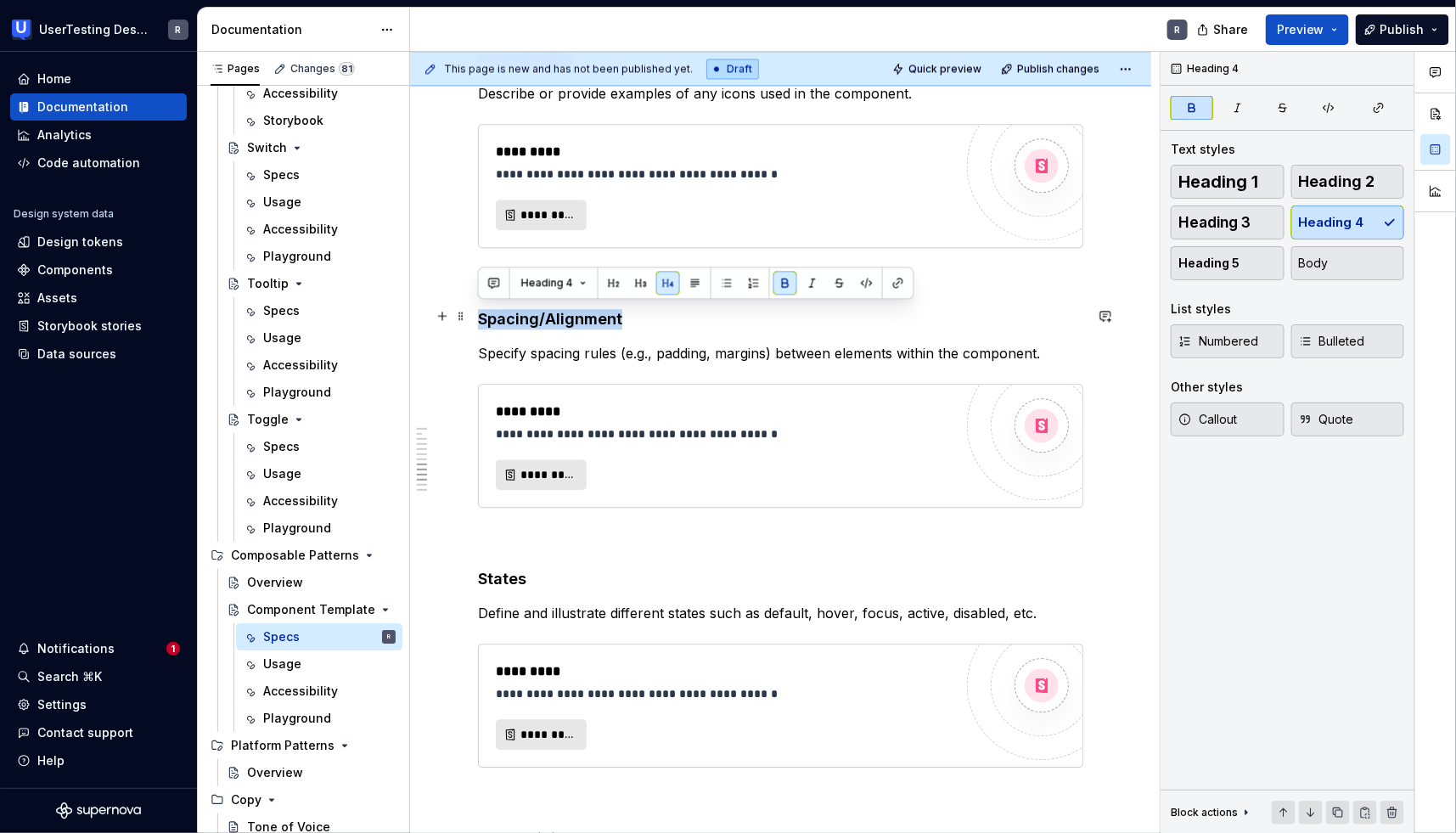
drag, startPoint x: 480, startPoint y: 319, endPoint x: 636, endPoint y: 319, distance: 156.0
click at [636, 319] on h4 "Spacing/Alignment" at bounding box center [780, 319] width 605 height 21
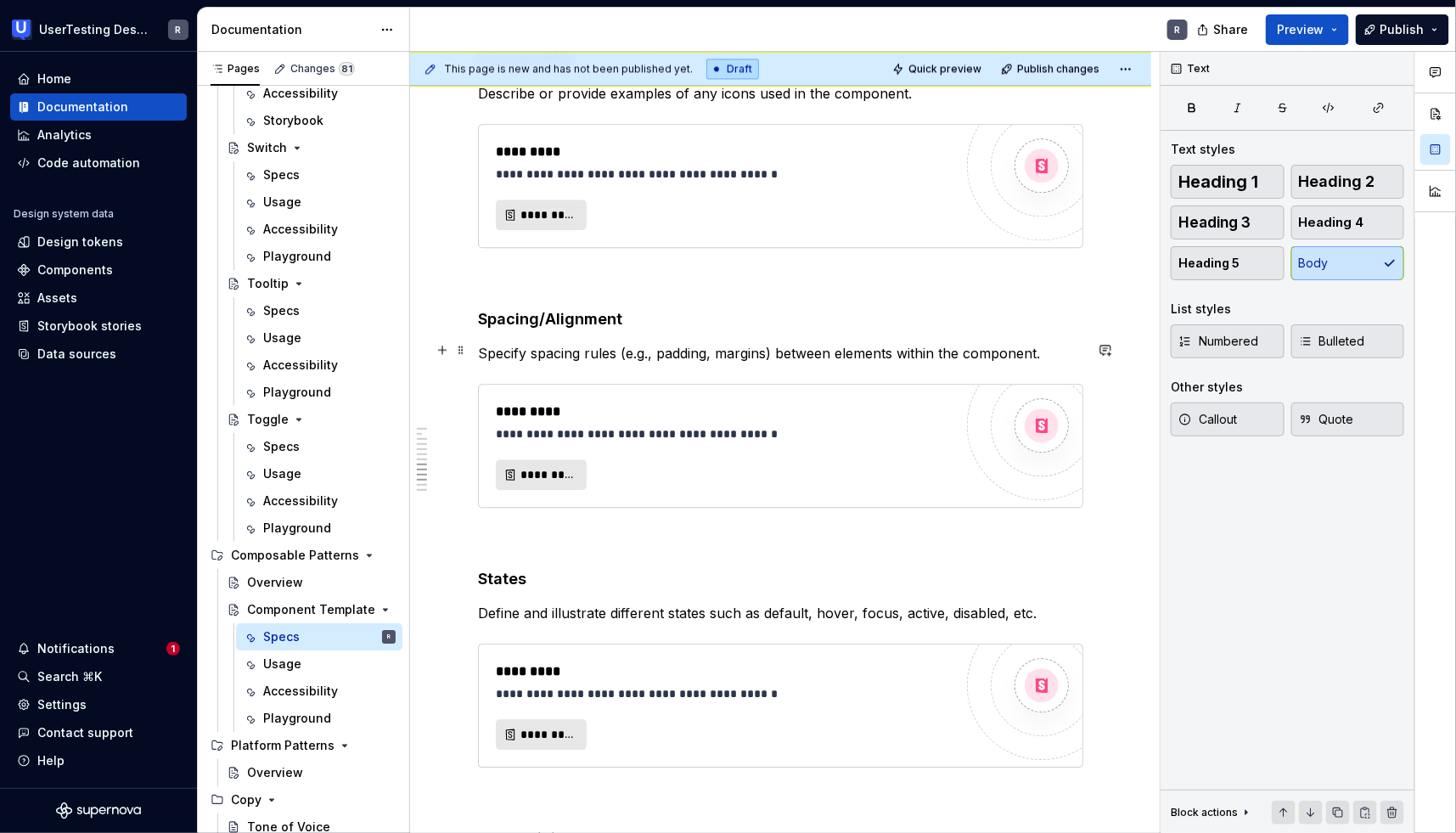
click at [648, 344] on p "Specify spacing rules (e.g., padding, margins) between elements within the comp…" at bounding box center [780, 353] width 605 height 21
click at [478, 316] on strong "Spacing/Alignment" at bounding box center [551, 319] width 145 height 18
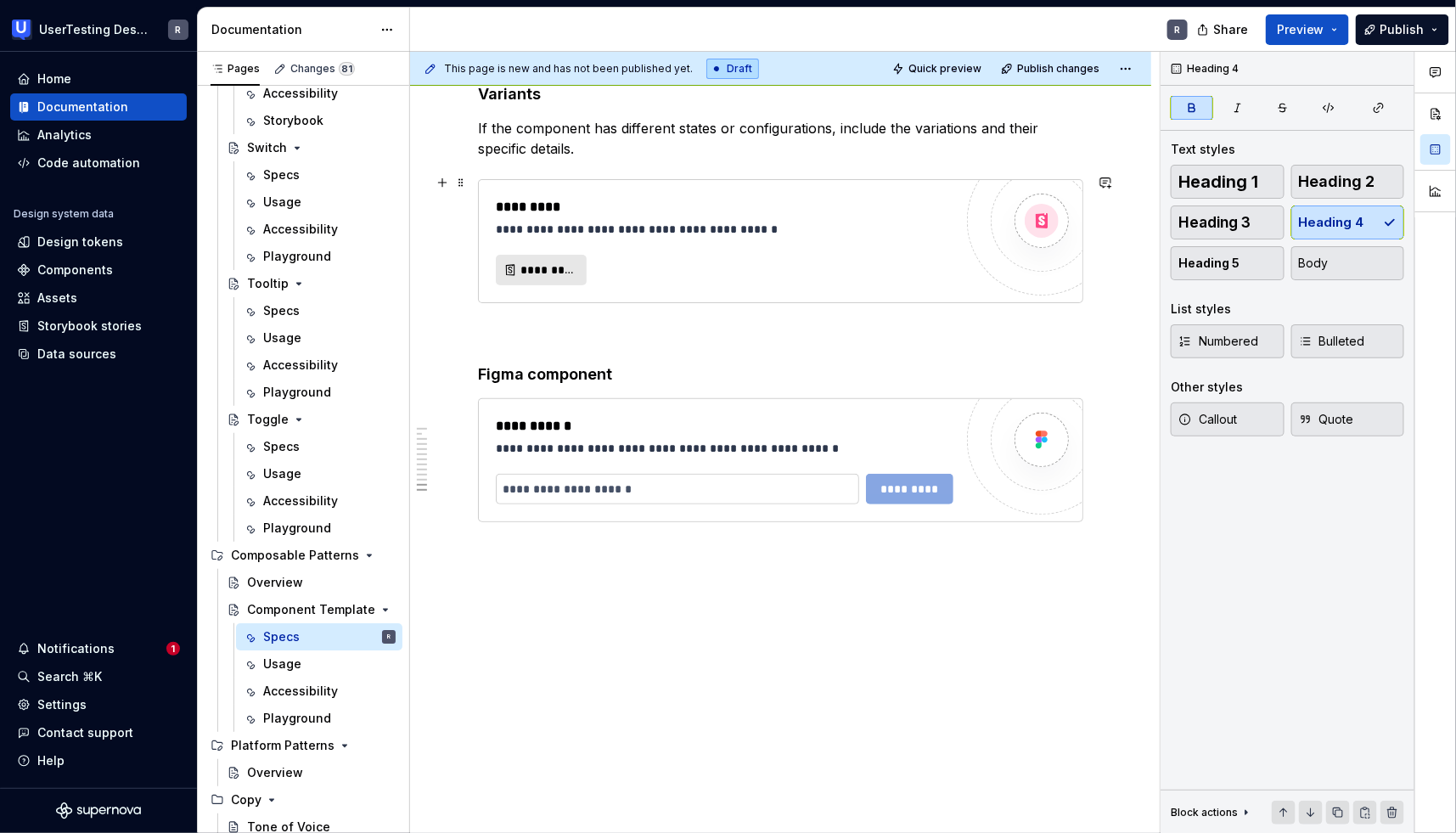
scroll to position [2647, 0]
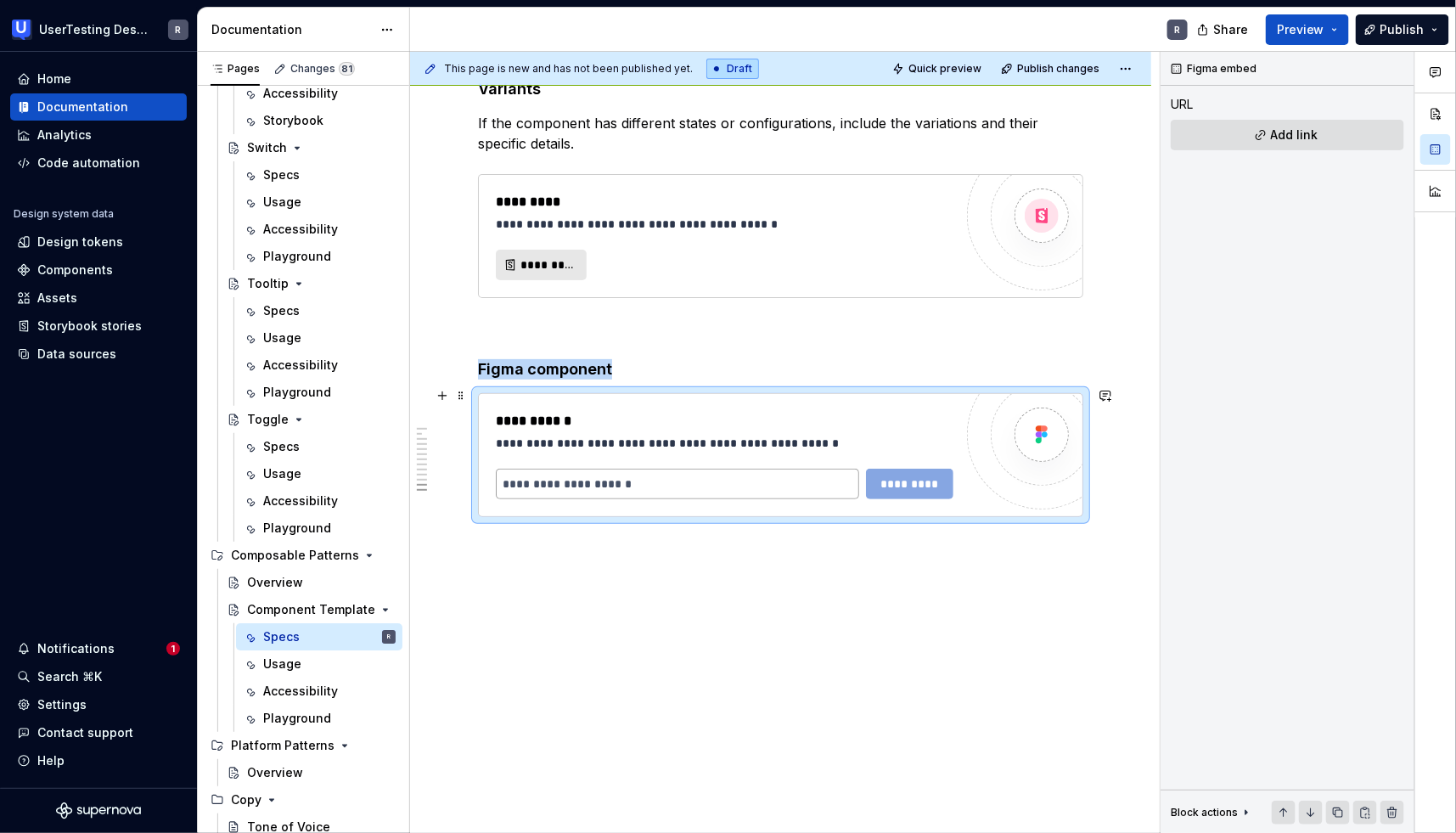
click at [714, 477] on input "text" at bounding box center [678, 483] width 364 height 30
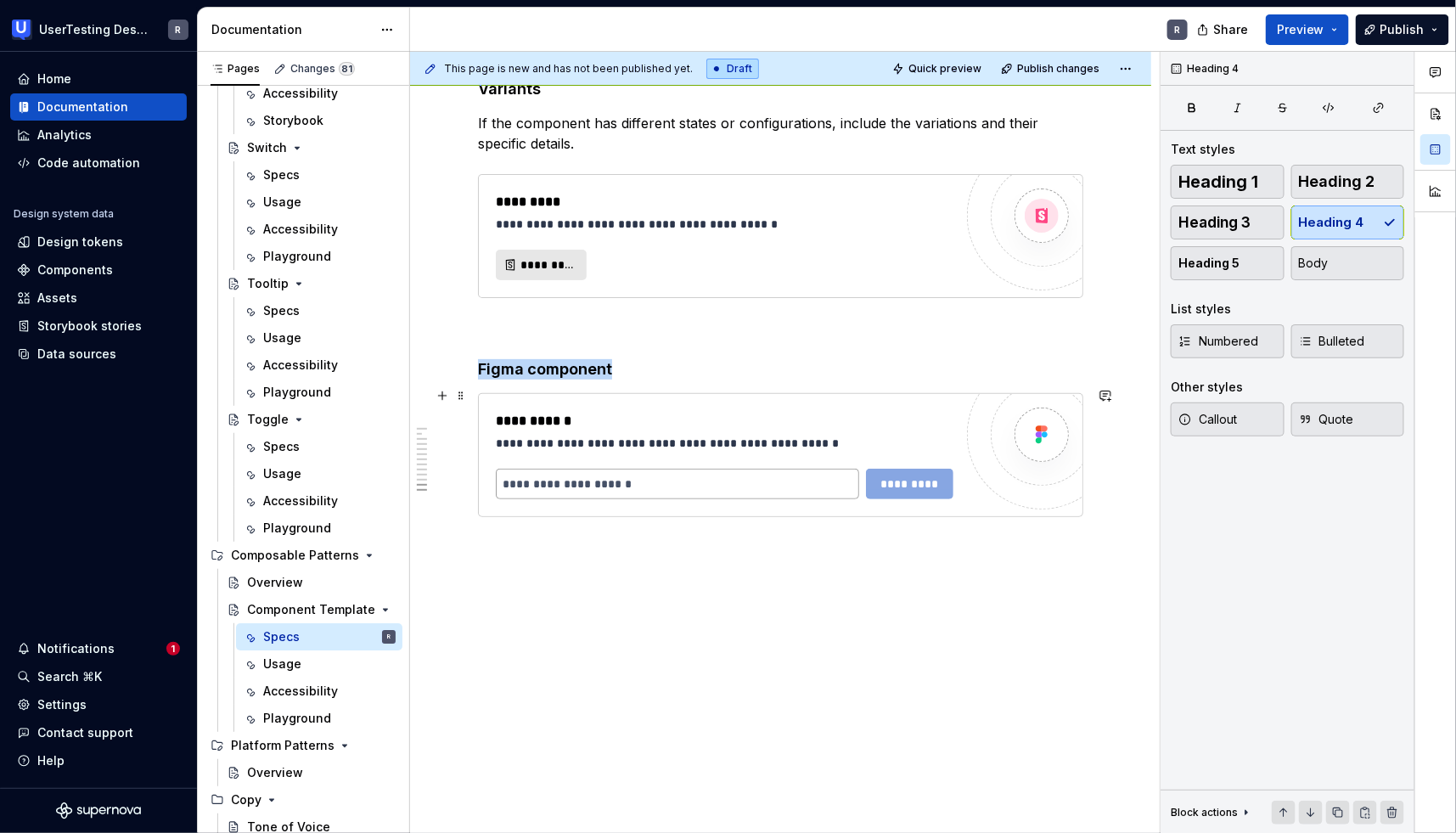
click at [604, 469] on input "text" at bounding box center [678, 483] width 364 height 30
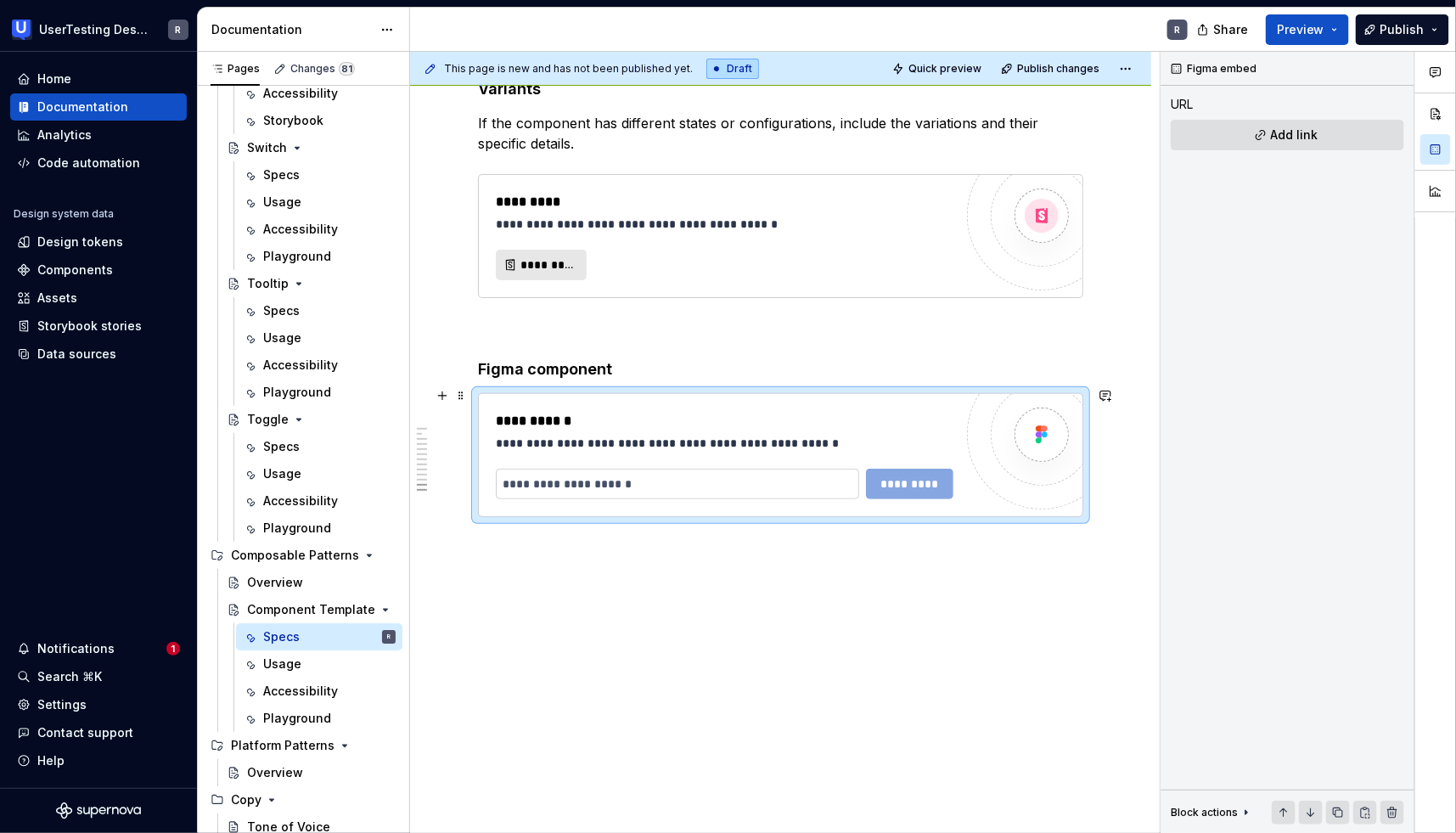
click at [887, 481] on div "*********" at bounding box center [725, 483] width 458 height 30
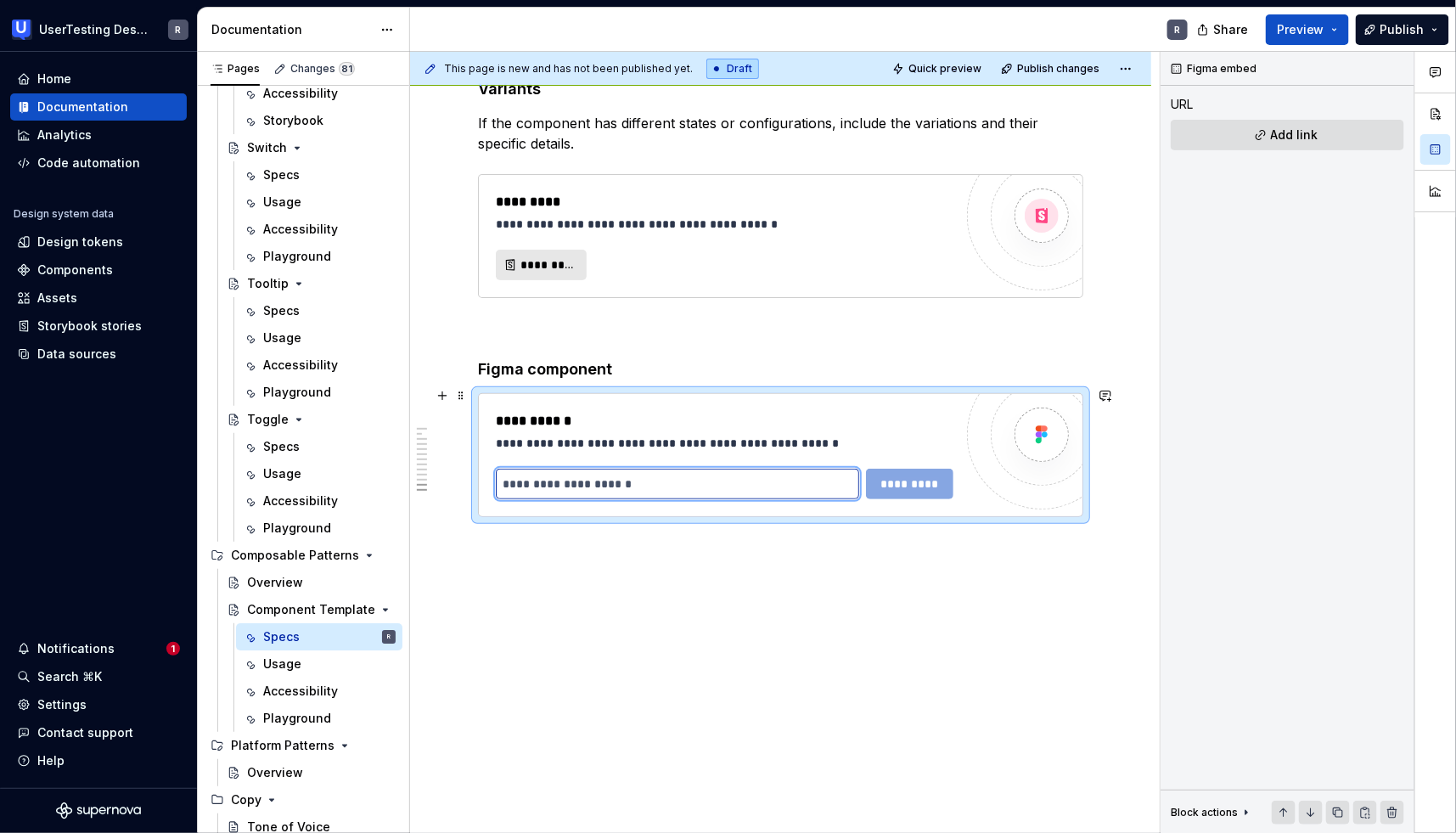
click at [838, 481] on input "text" at bounding box center [678, 483] width 364 height 30
click at [838, 482] on input "text" at bounding box center [678, 483] width 364 height 30
click at [652, 473] on input "text" at bounding box center [678, 483] width 364 height 30
click at [563, 473] on input "text" at bounding box center [678, 483] width 364 height 30
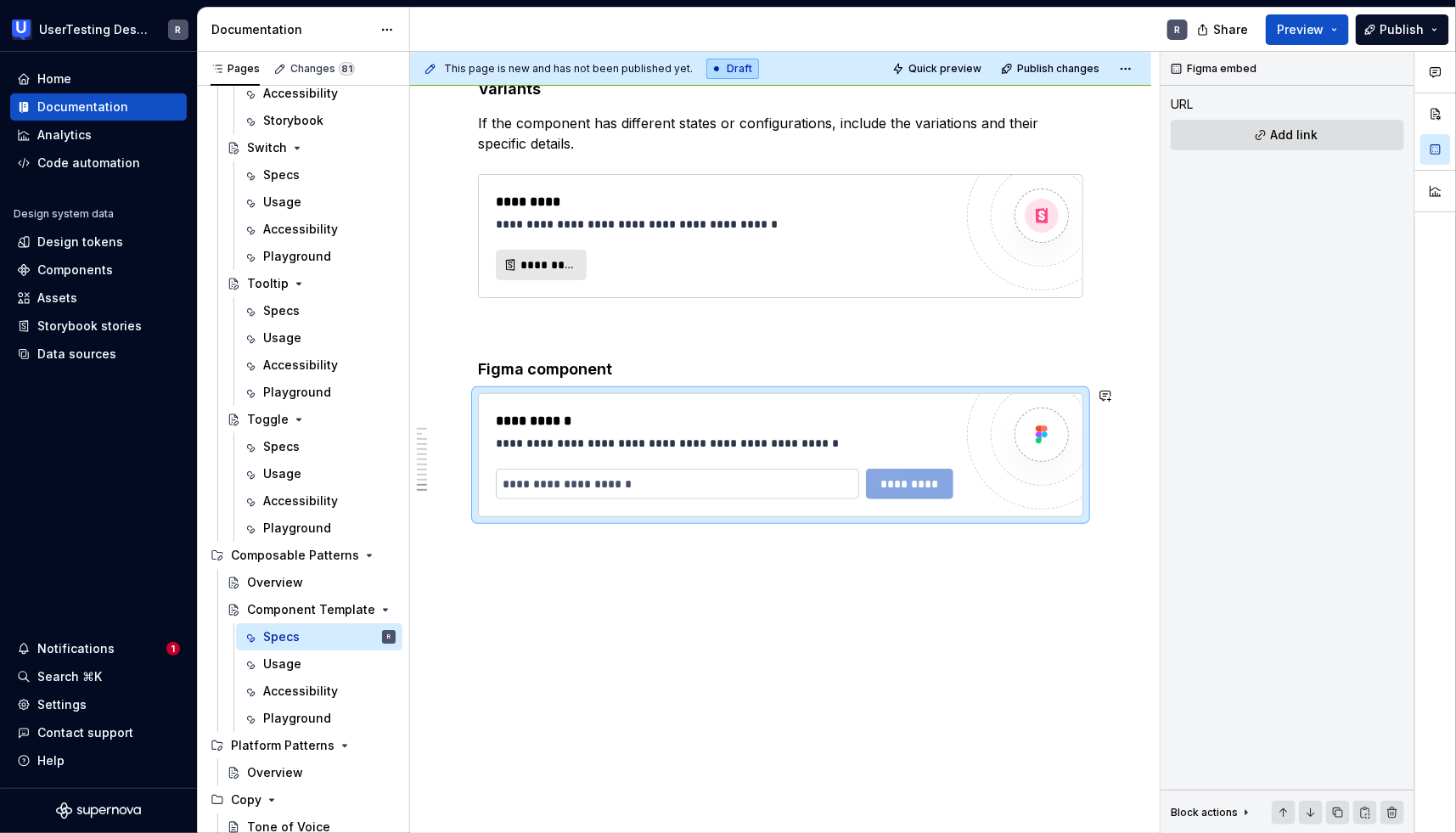
click at [537, 538] on p at bounding box center [780, 548] width 605 height 21
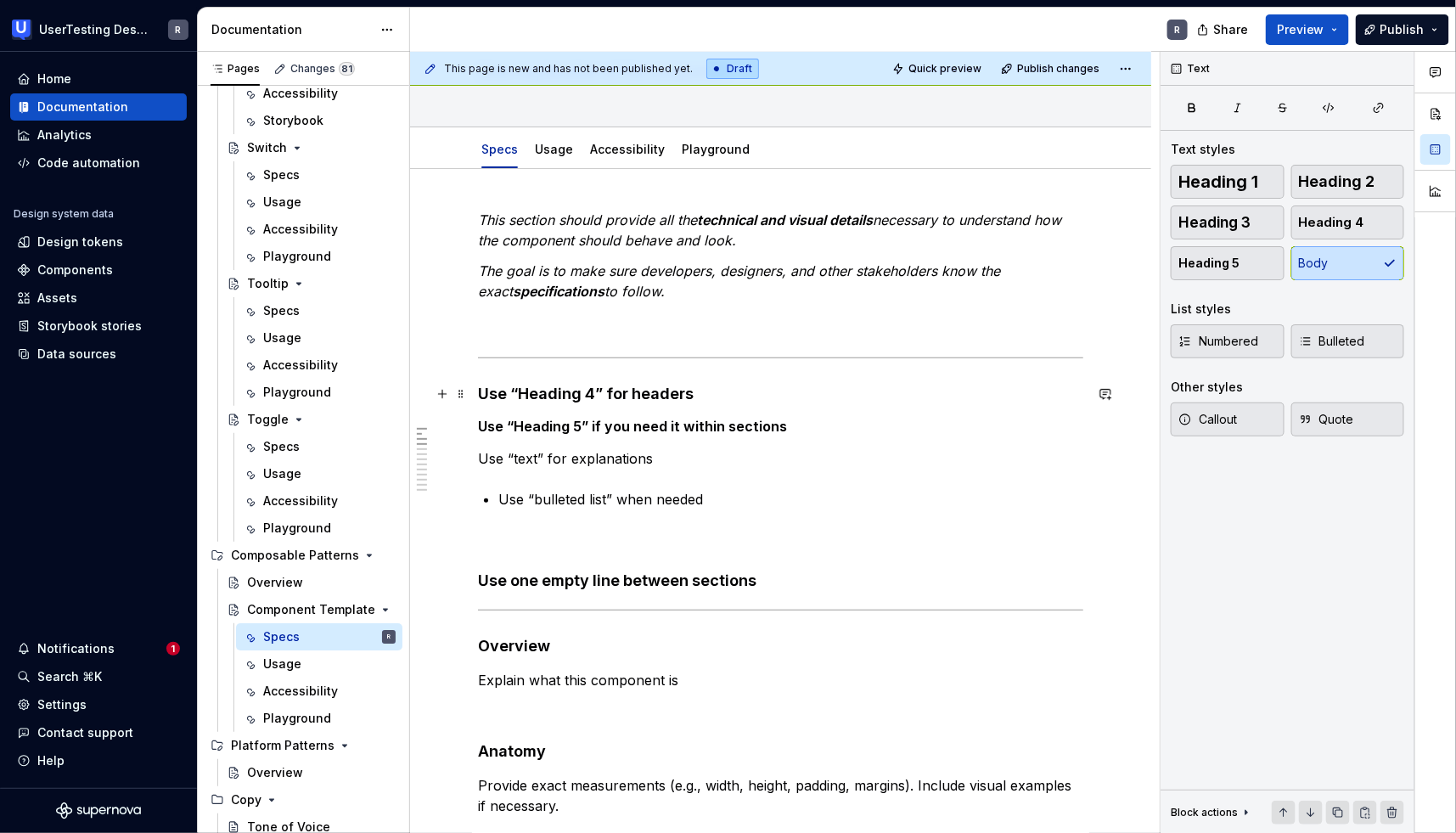
scroll to position [0, 0]
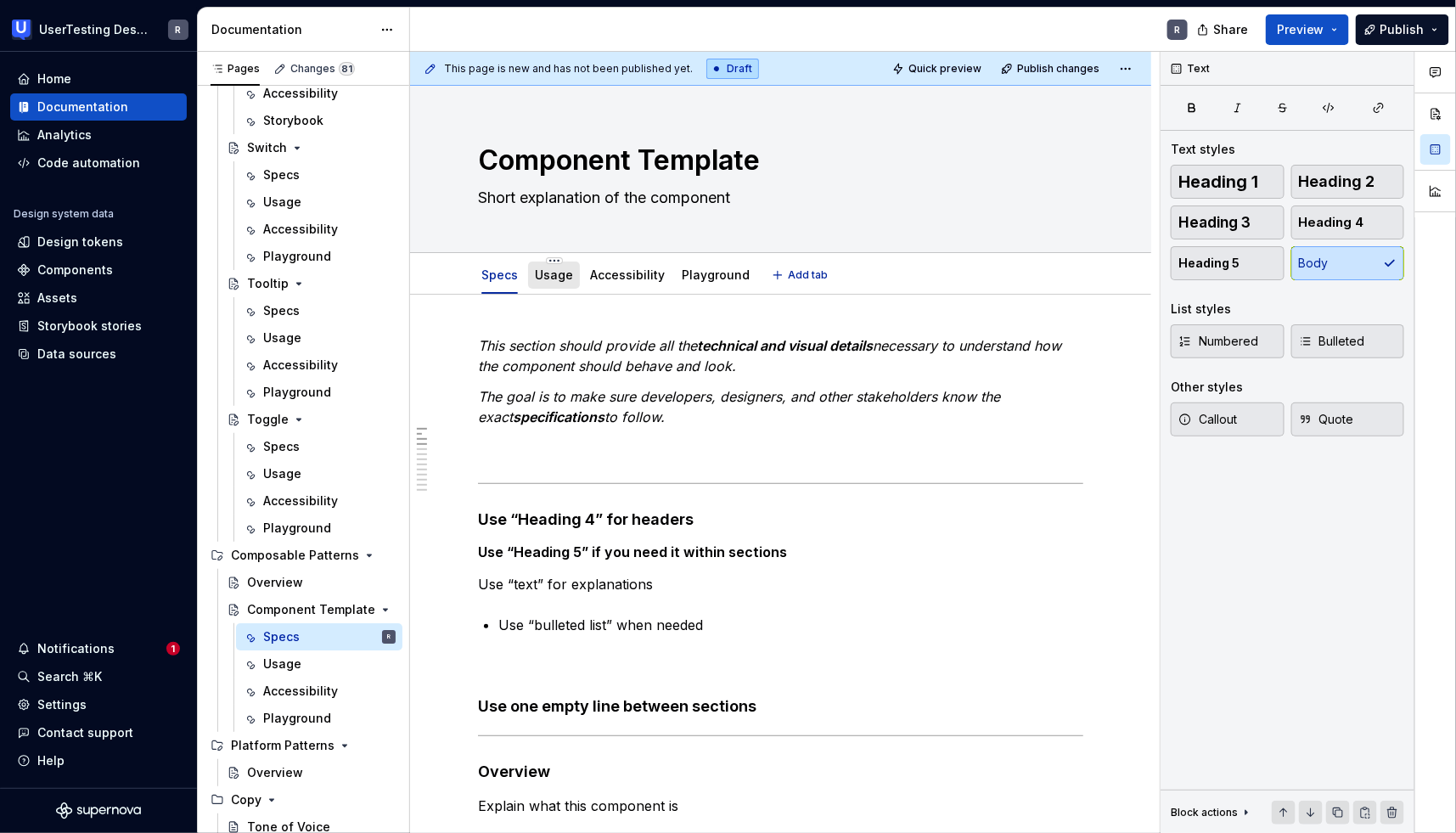
click at [553, 282] on div "Usage" at bounding box center [553, 275] width 38 height 17
click at [550, 267] on div "Usage" at bounding box center [553, 275] width 38 height 17
click at [552, 271] on link "Usage" at bounding box center [553, 275] width 38 height 15
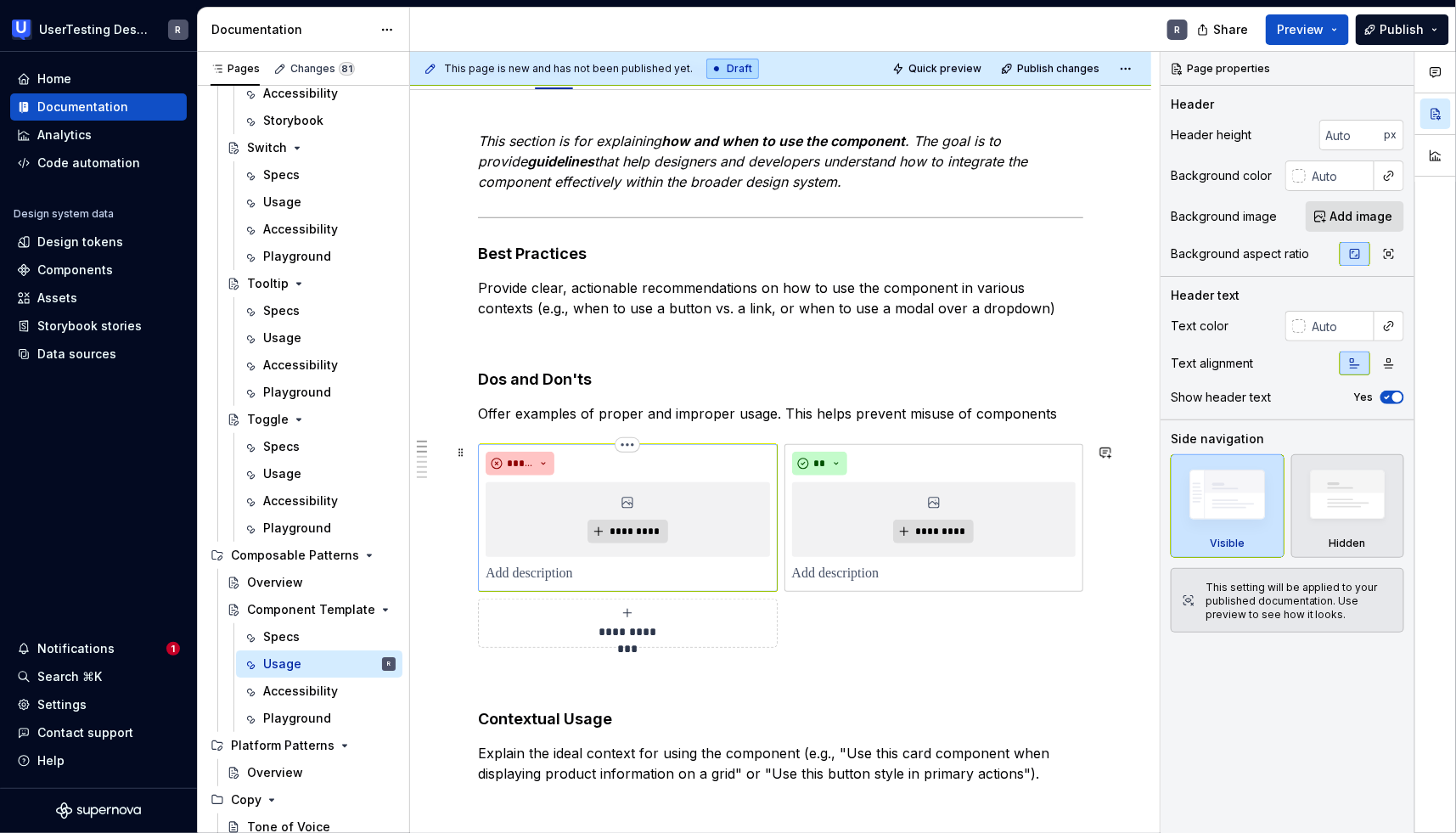
scroll to position [219, 0]
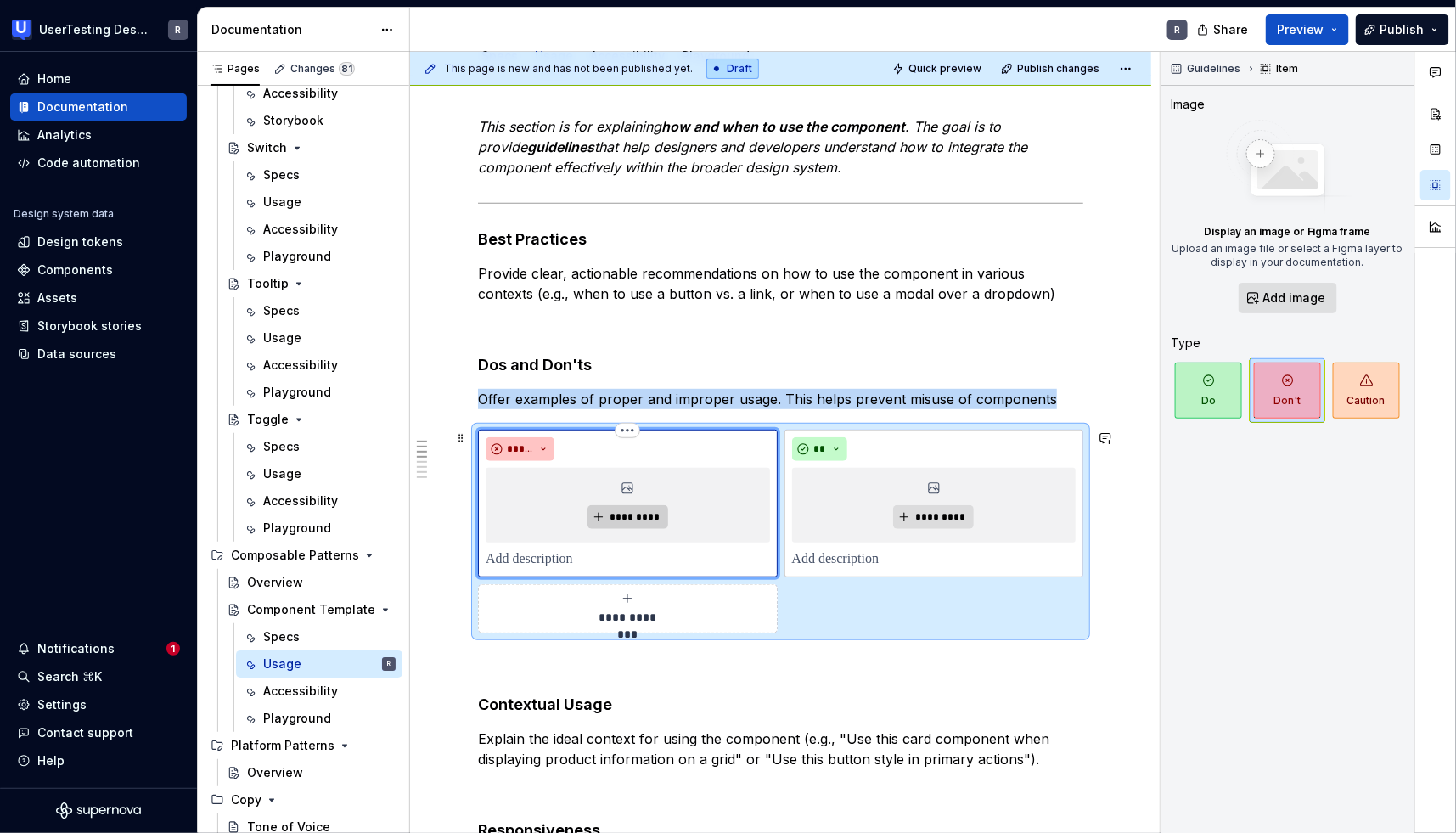
click at [643, 525] on button "*********" at bounding box center [628, 517] width 80 height 23
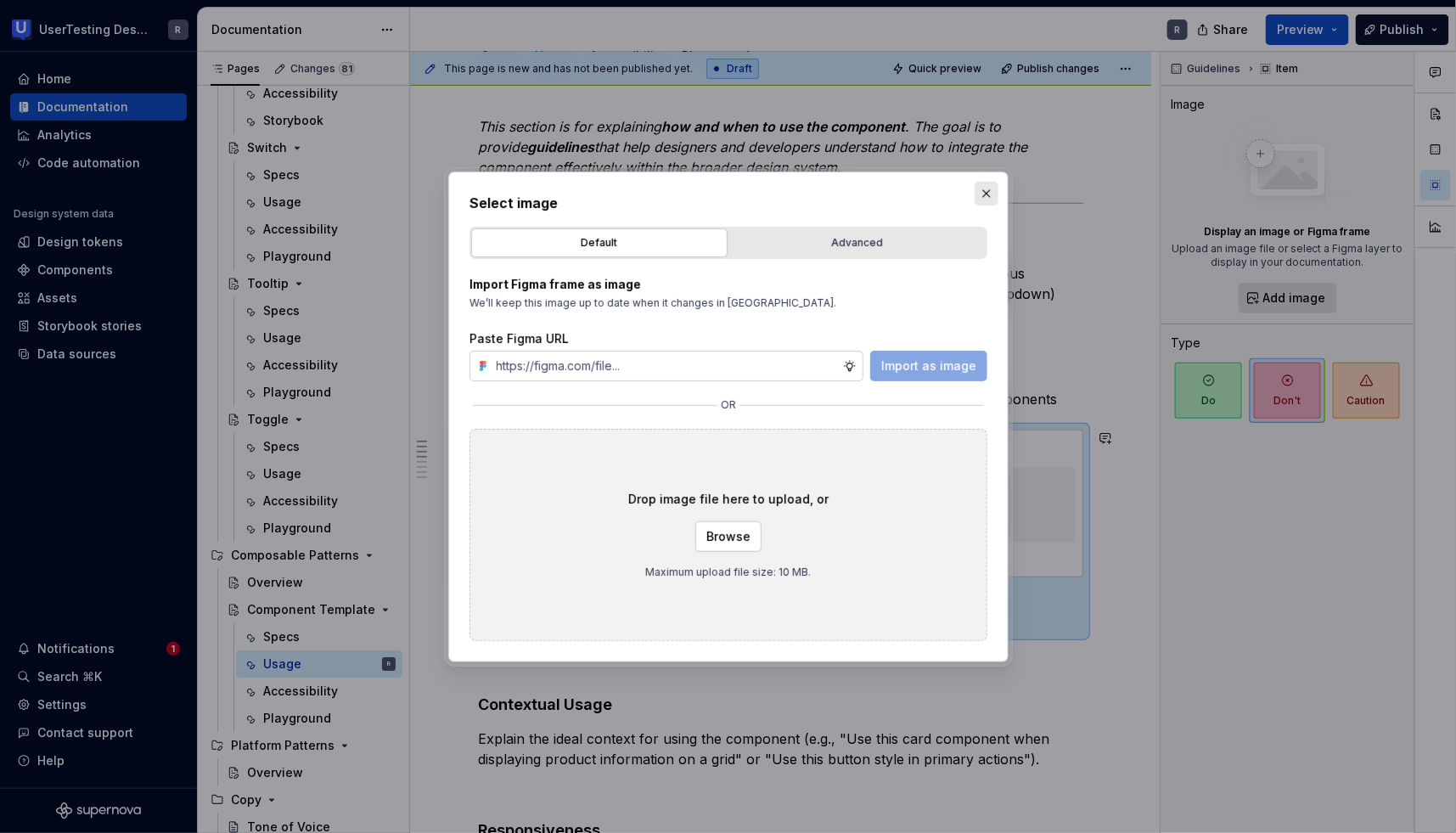
click at [983, 199] on button "button" at bounding box center [987, 194] width 23 height 23
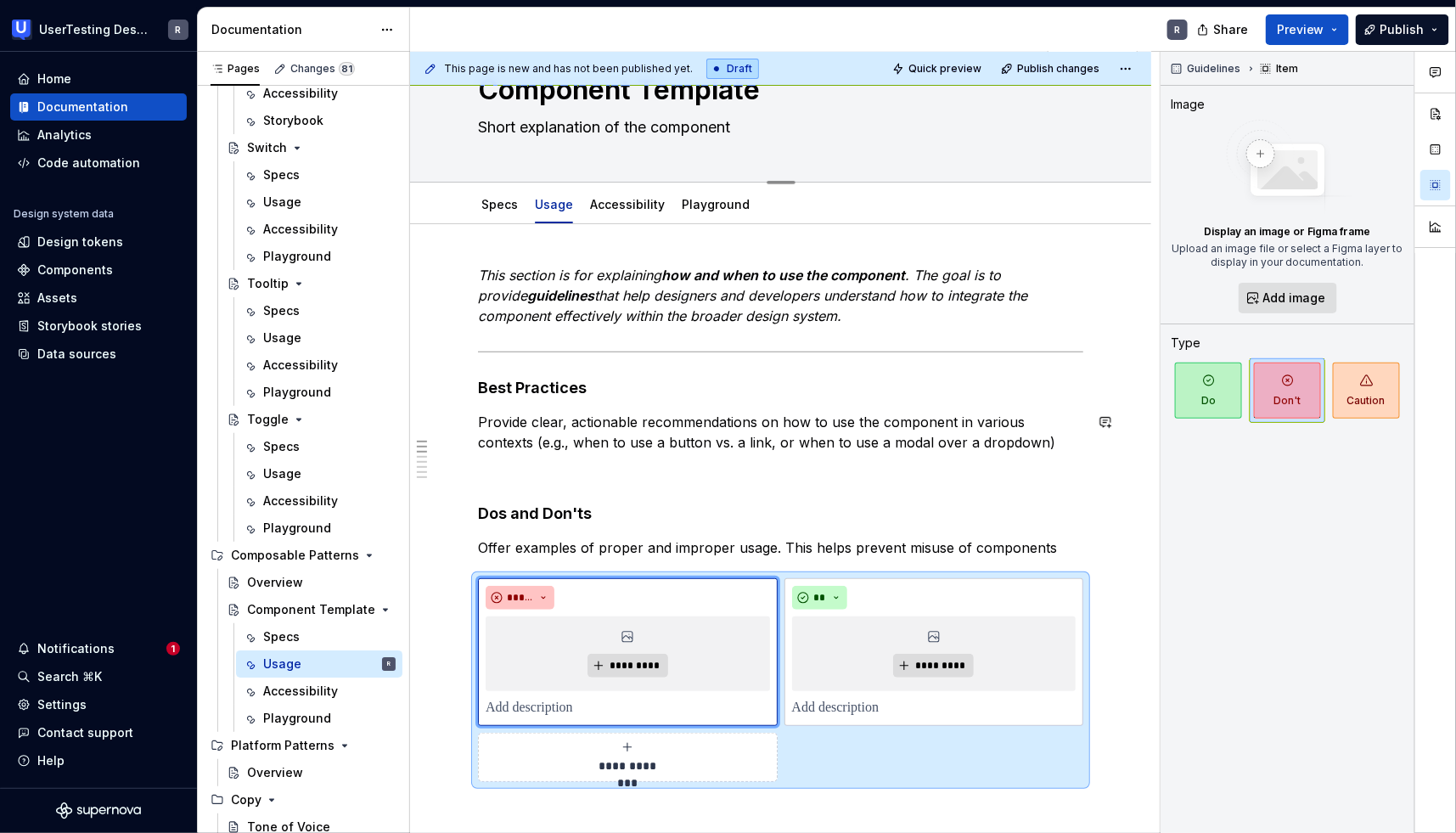
scroll to position [0, 0]
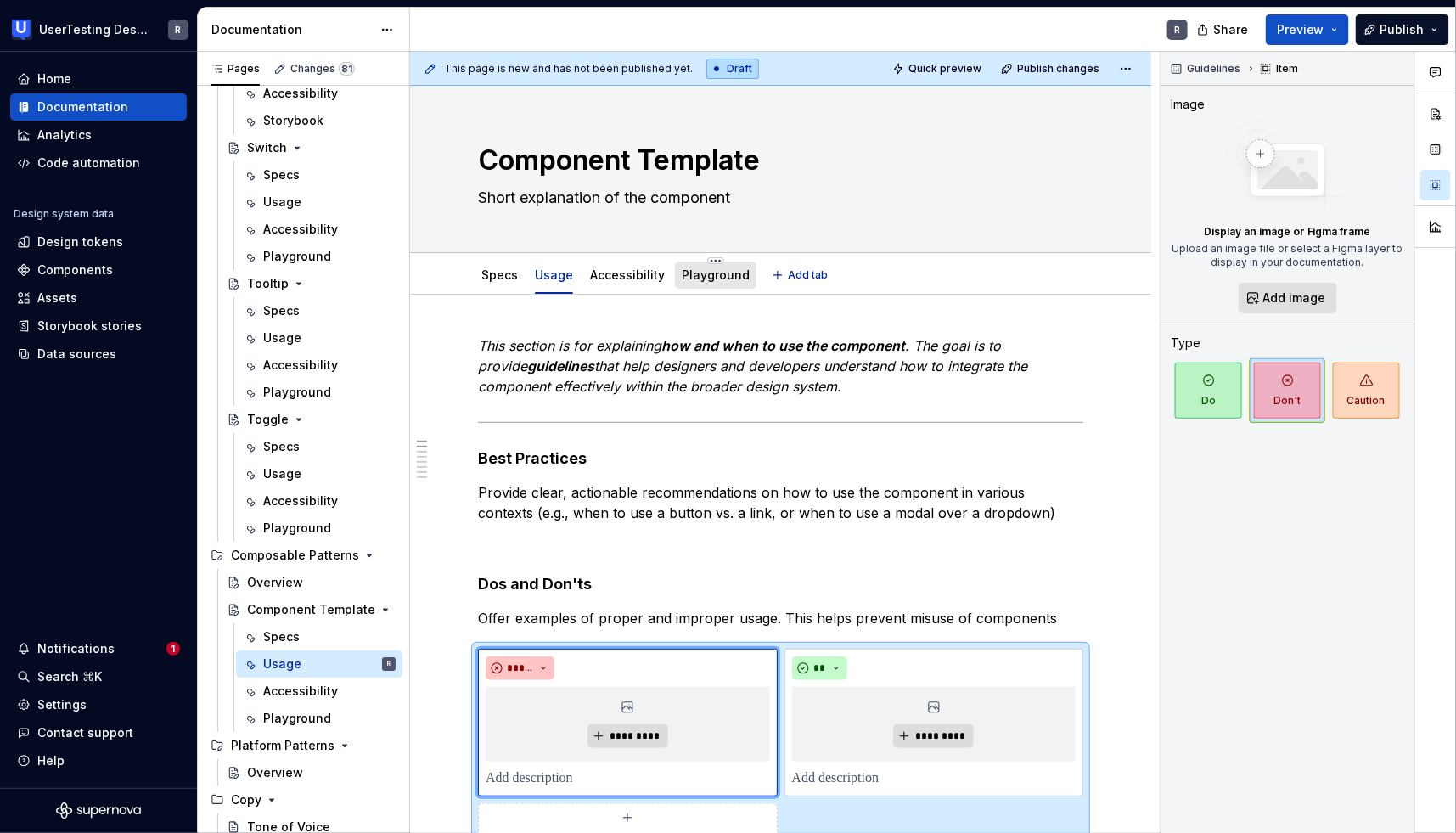
click at [696, 277] on link "Playground" at bounding box center [715, 275] width 67 height 15
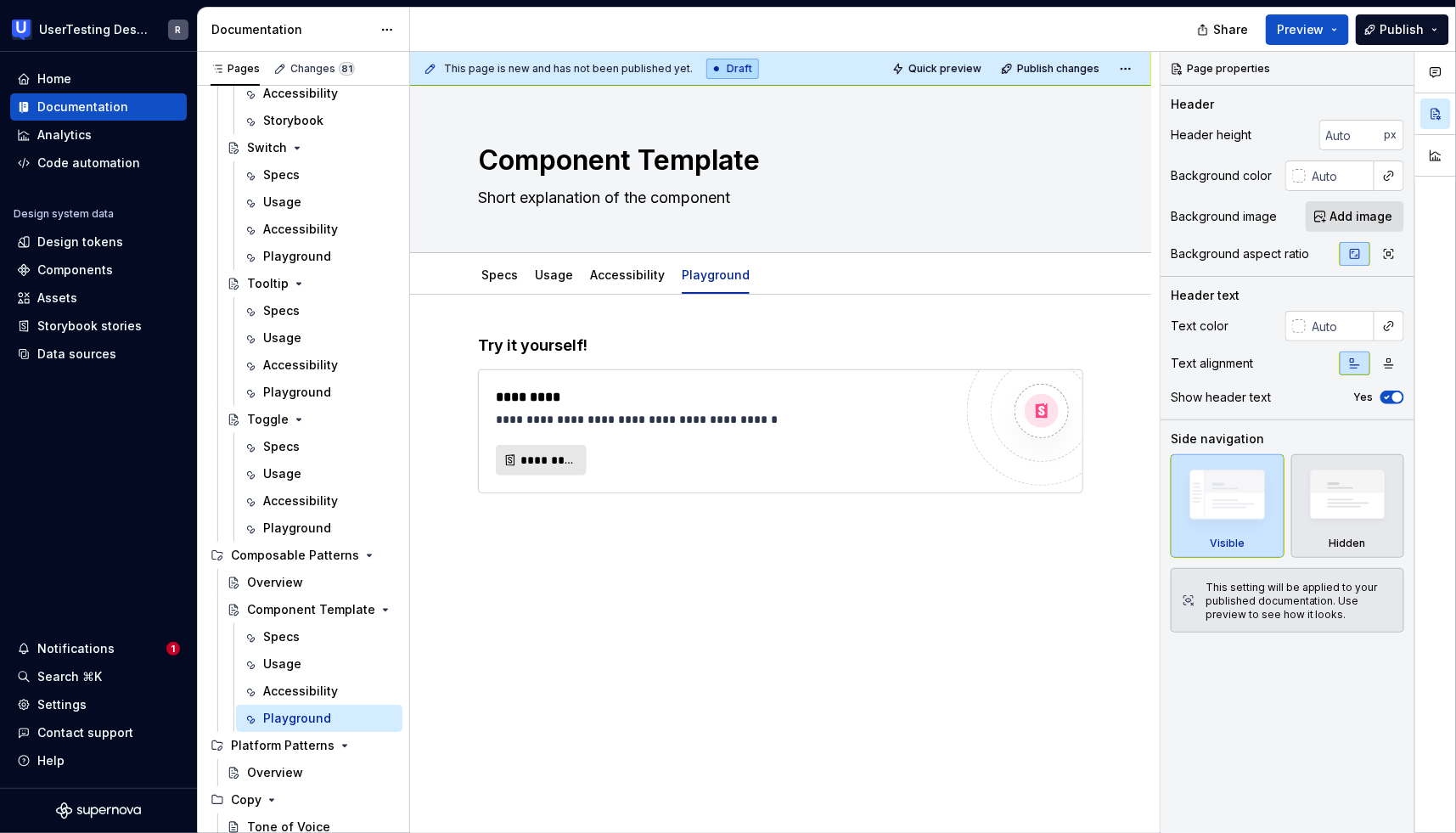
type textarea "*"
